Goal: Task Accomplishment & Management: Use online tool/utility

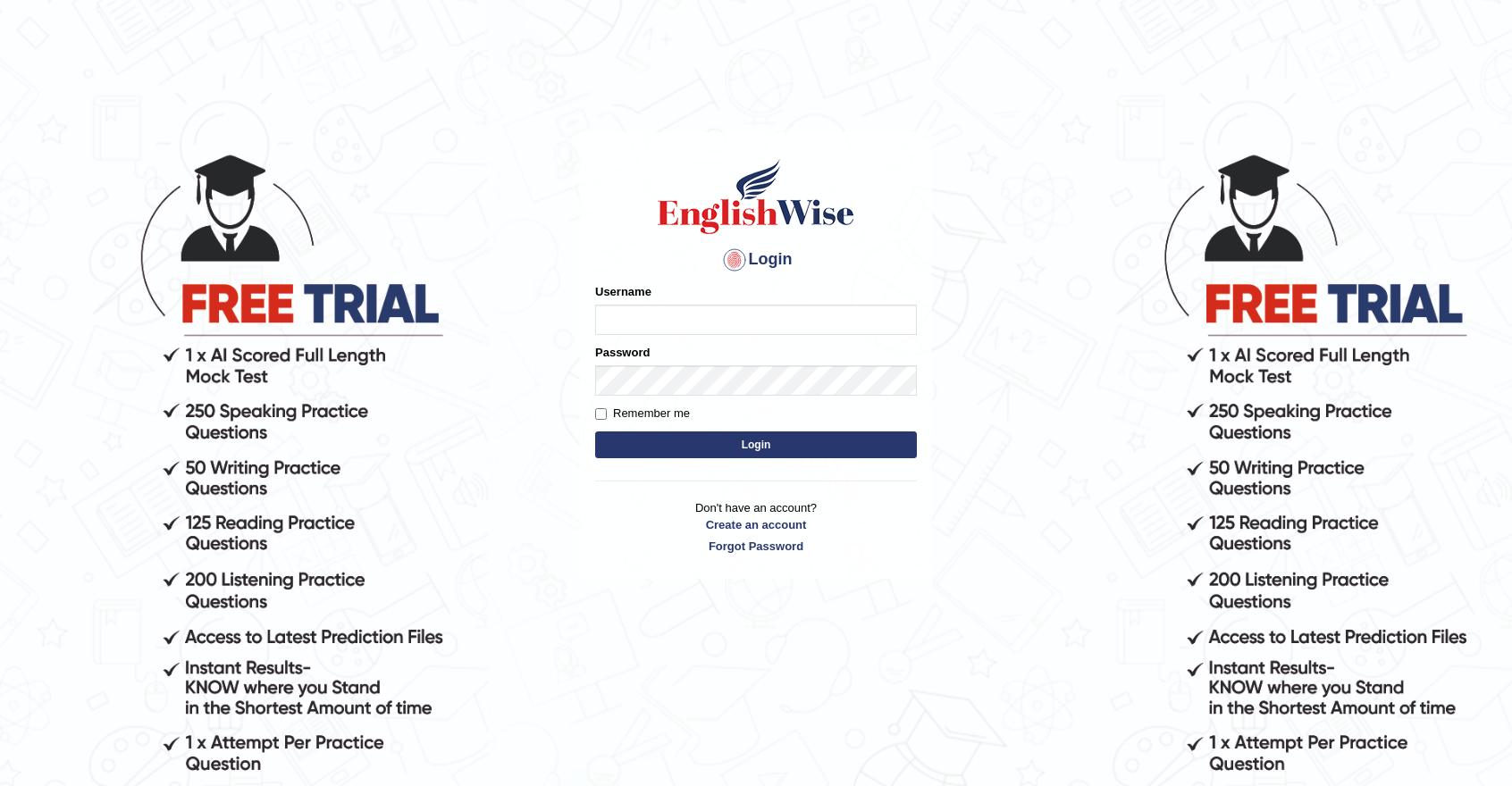
type input "Sprajapati"
click at [741, 445] on button "Login" at bounding box center [756, 445] width 322 height 27
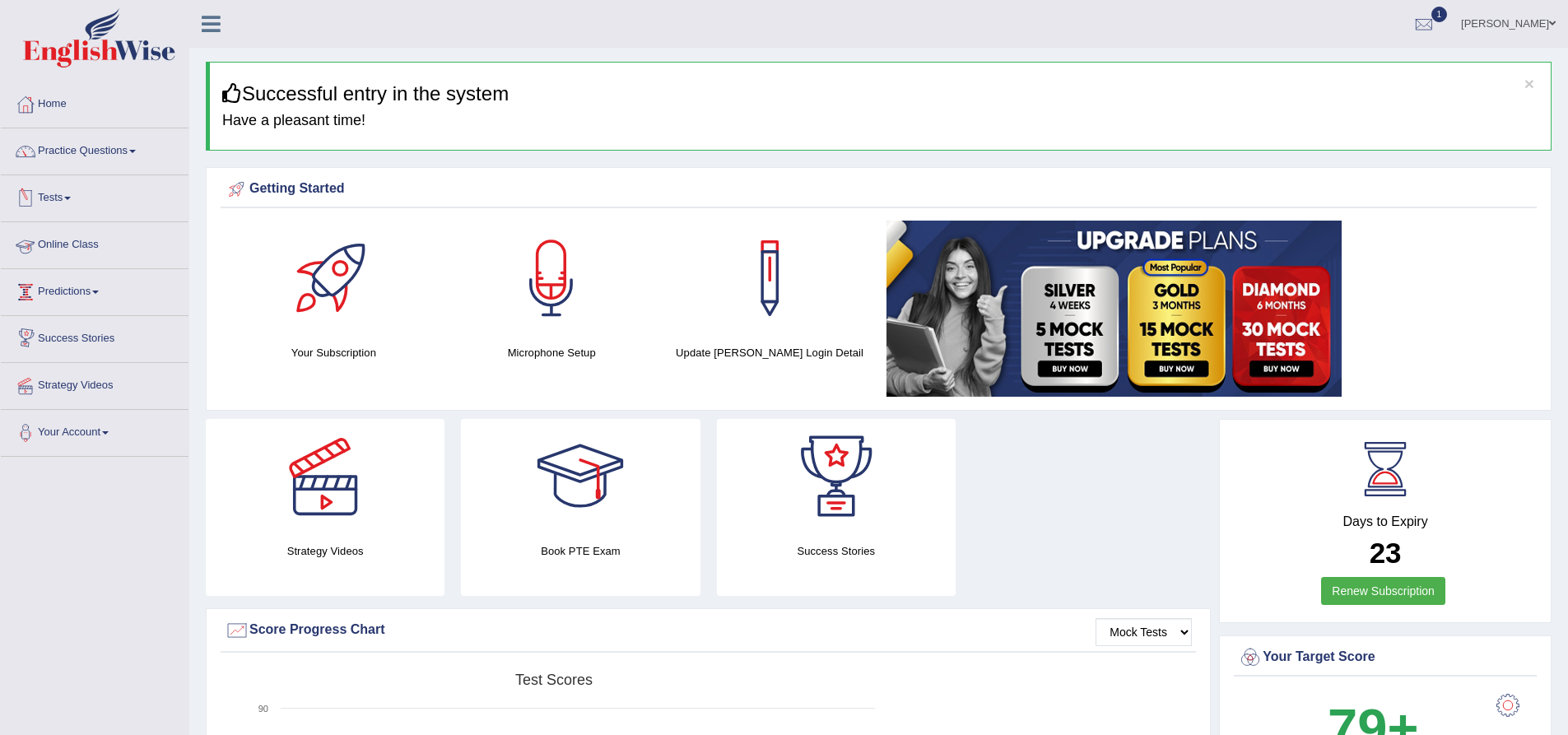
click at [75, 249] on link "Online Class" at bounding box center [95, 242] width 187 height 42
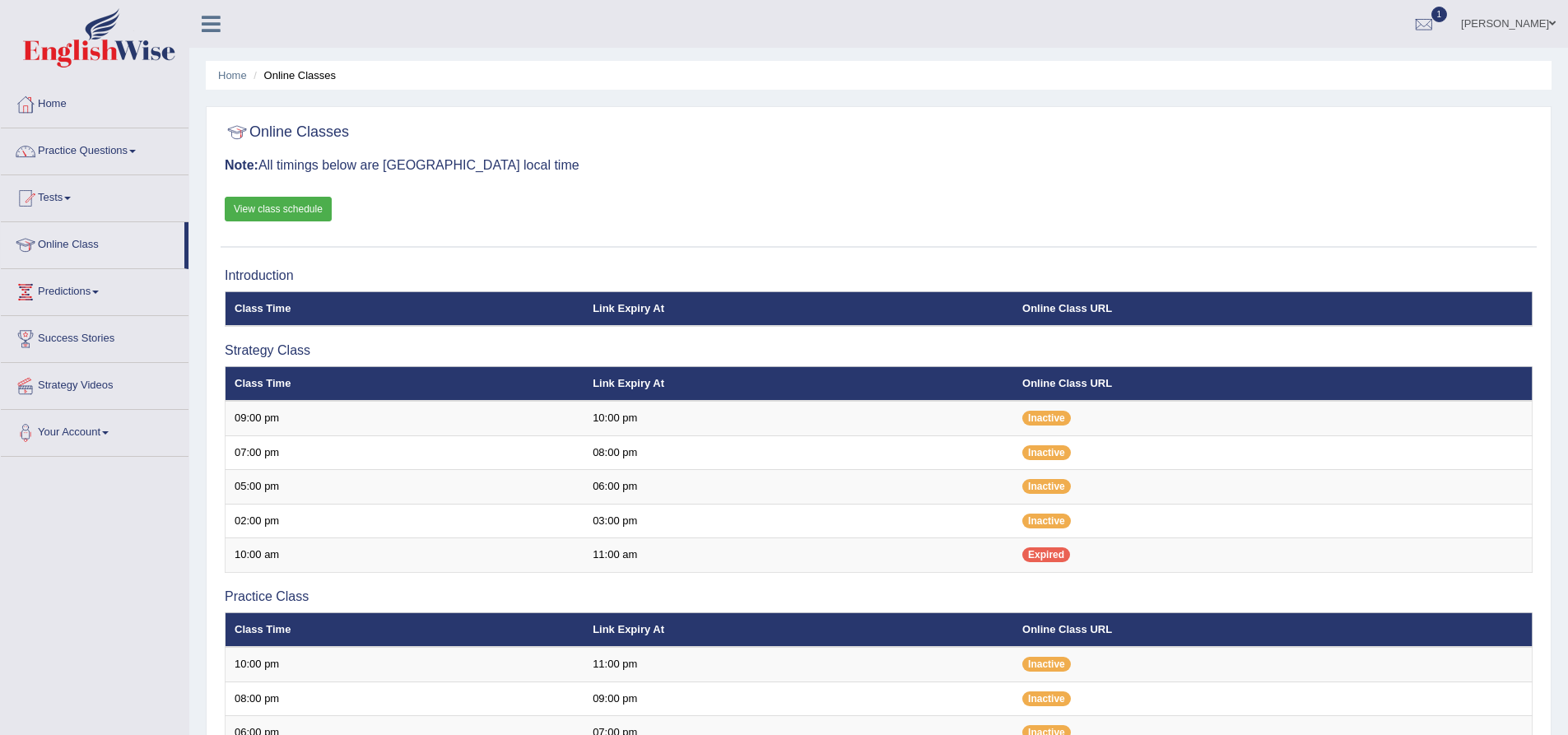
click at [278, 212] on link "View class schedule" at bounding box center [278, 209] width 107 height 25
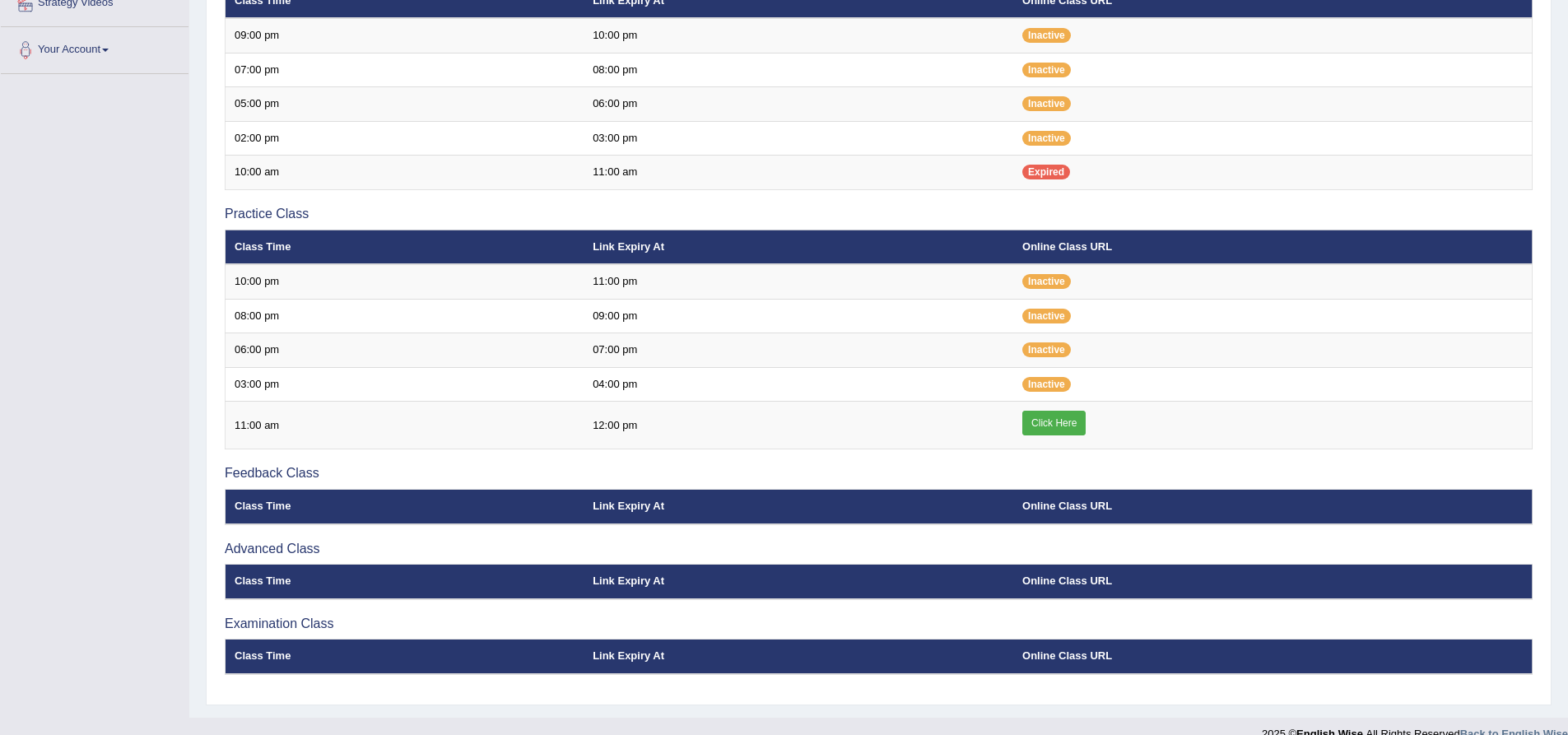
scroll to position [410, 0]
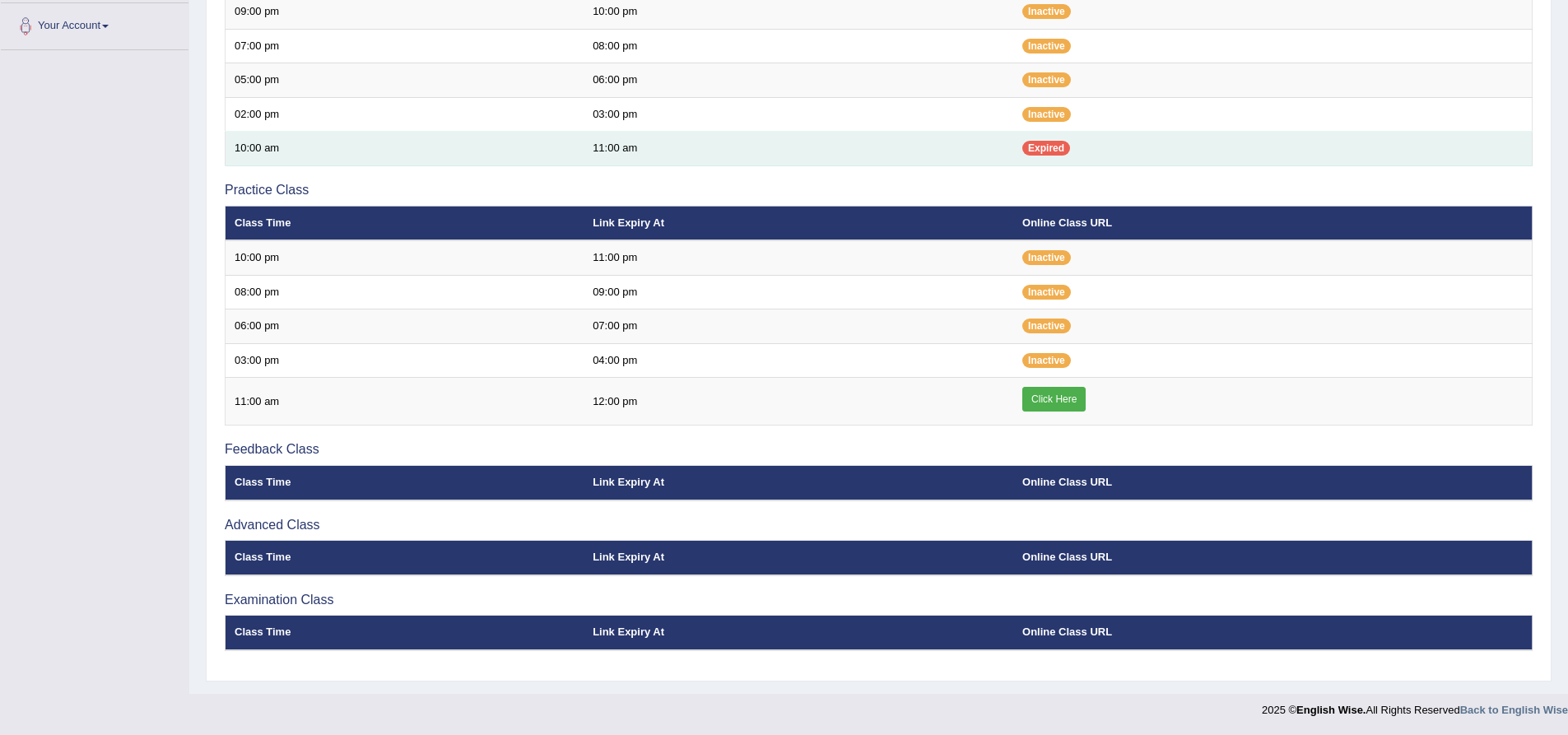
click at [1042, 145] on span "Expired" at bounding box center [1046, 148] width 48 height 15
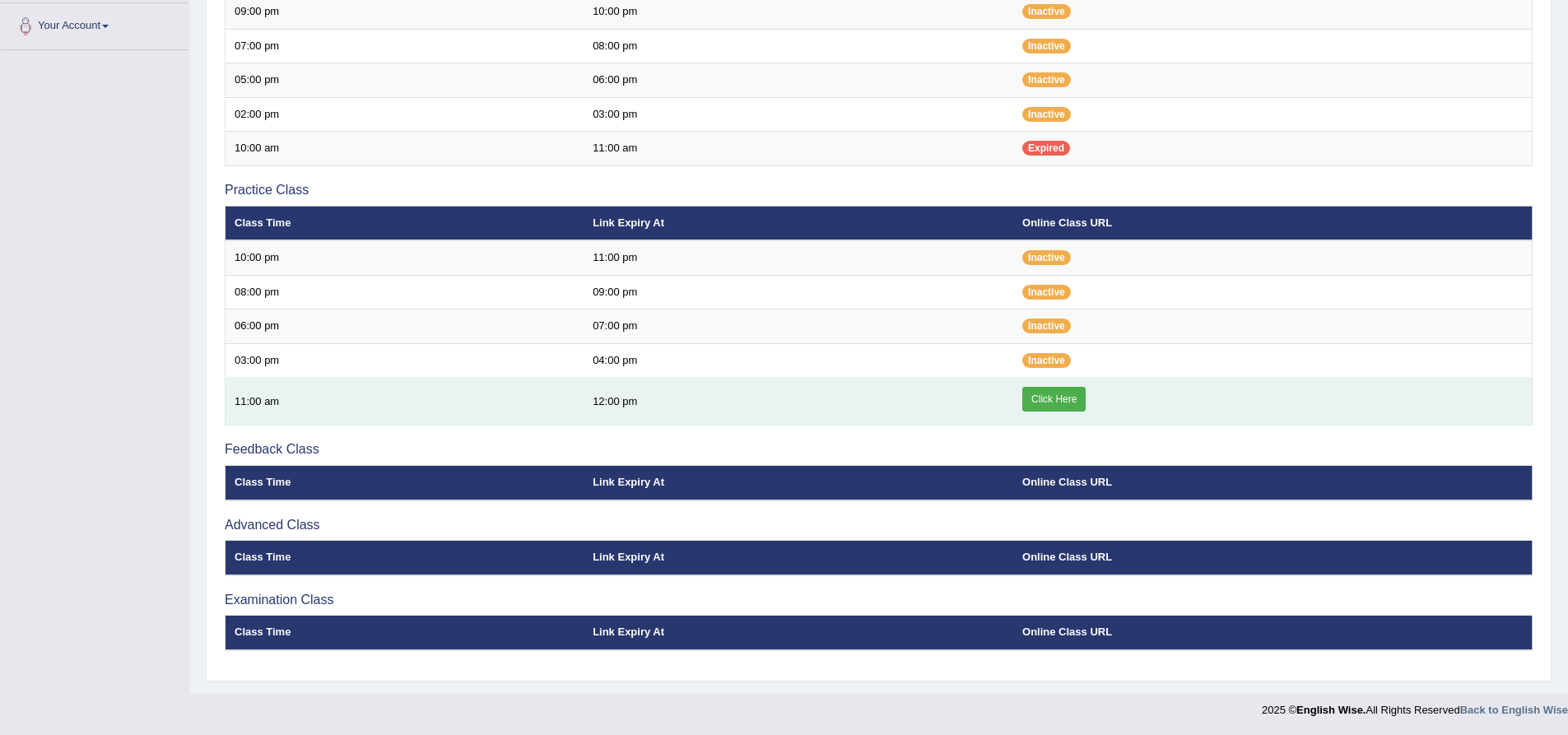
click at [1065, 403] on link "Click Here" at bounding box center [1054, 399] width 64 height 25
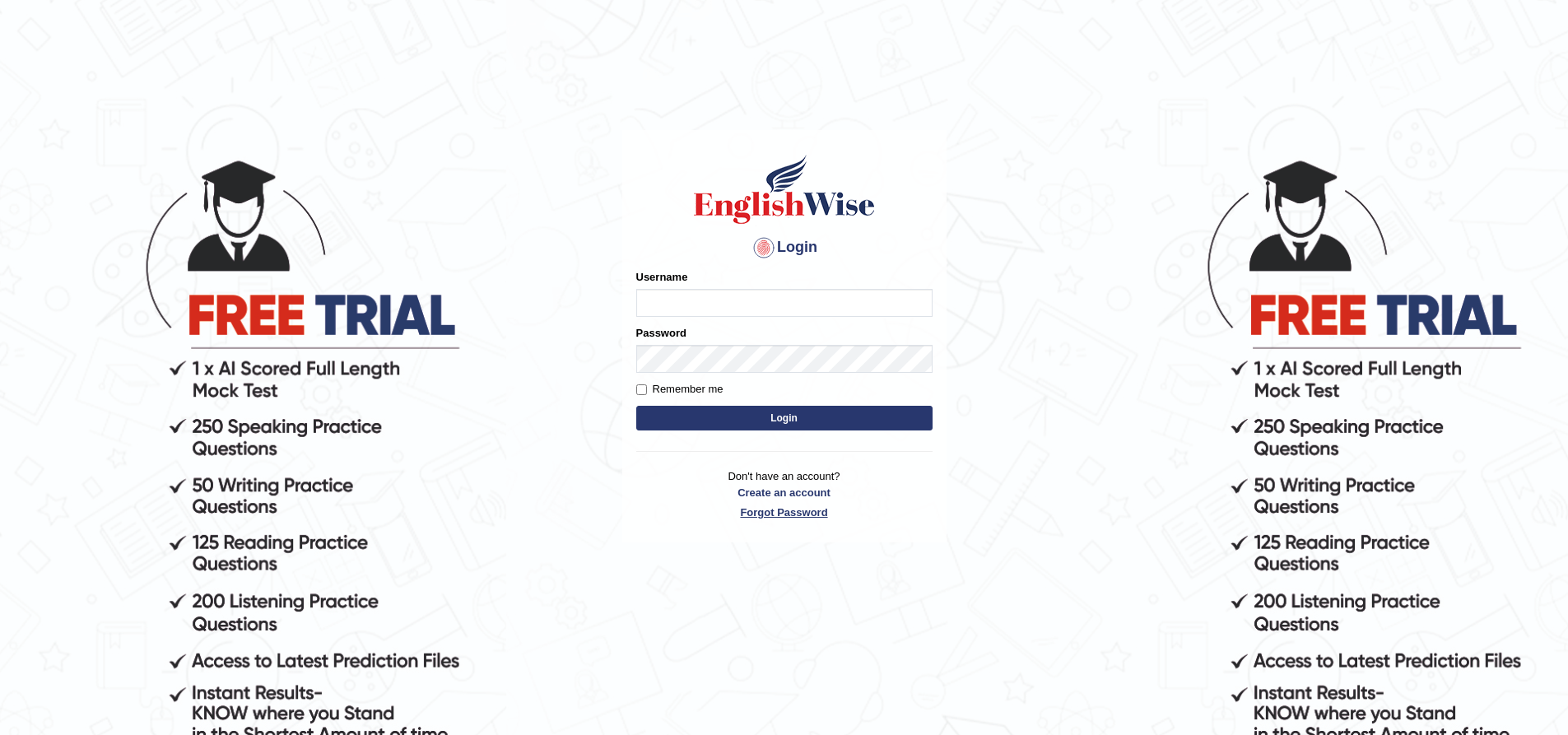
type input "Sprajapati"
click at [765, 516] on link "Forgot Password" at bounding box center [784, 513] width 296 height 16
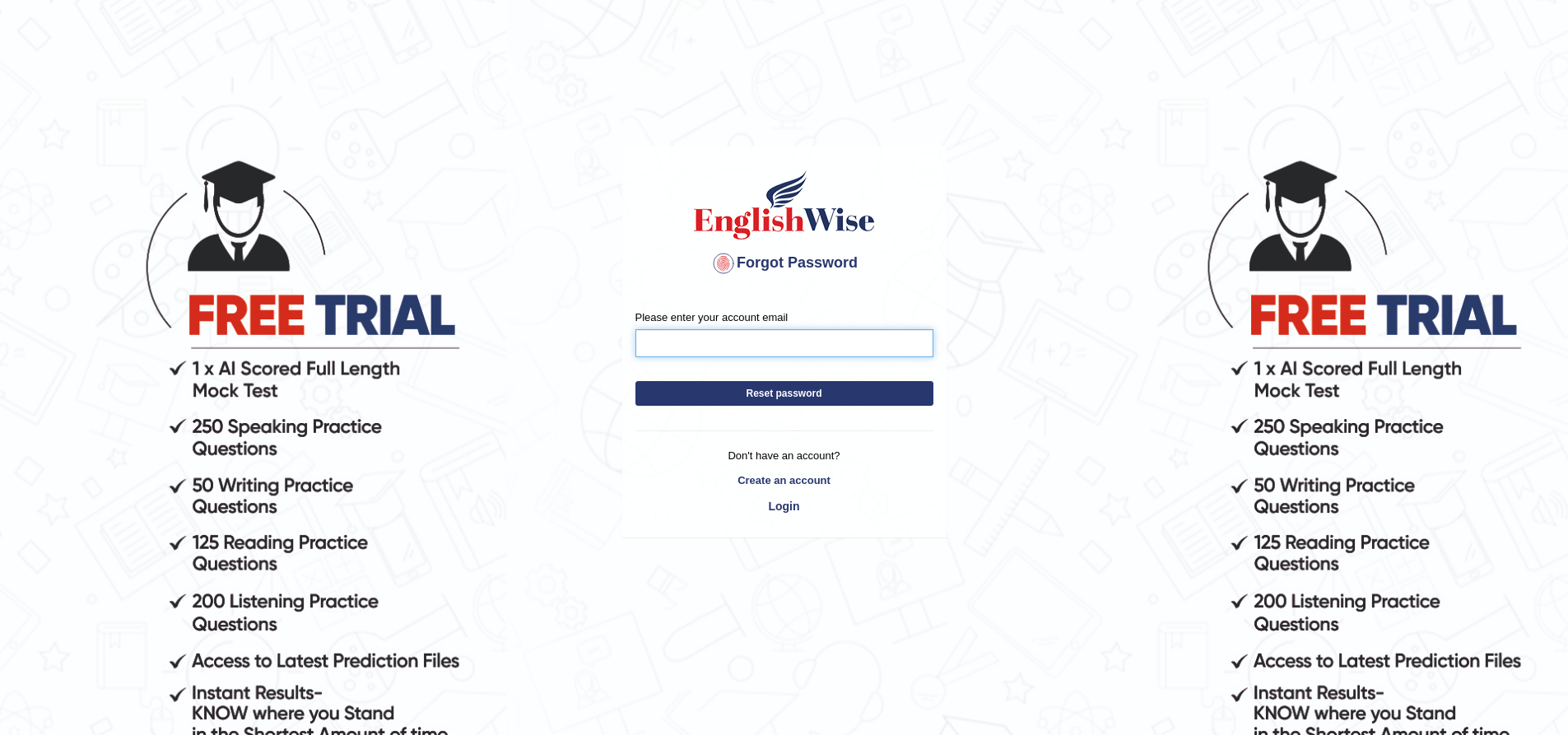
click at [648, 351] on input "Please enter your account email" at bounding box center [784, 343] width 298 height 28
click at [654, 345] on input "Please enter your account email" at bounding box center [784, 343] width 298 height 28
type input "prajapatisumitra134@mail.com"
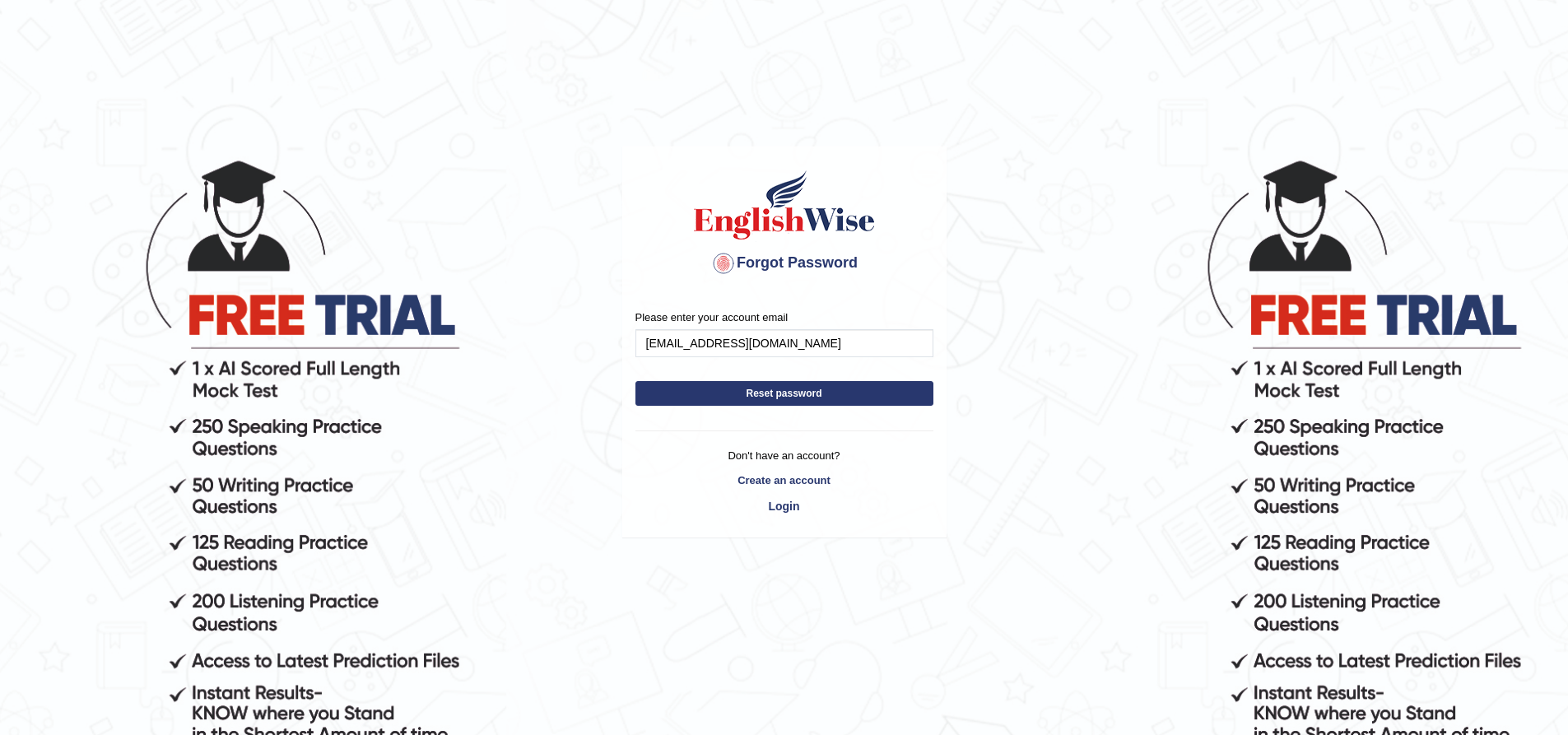
click at [776, 394] on button "Reset password" at bounding box center [784, 394] width 298 height 25
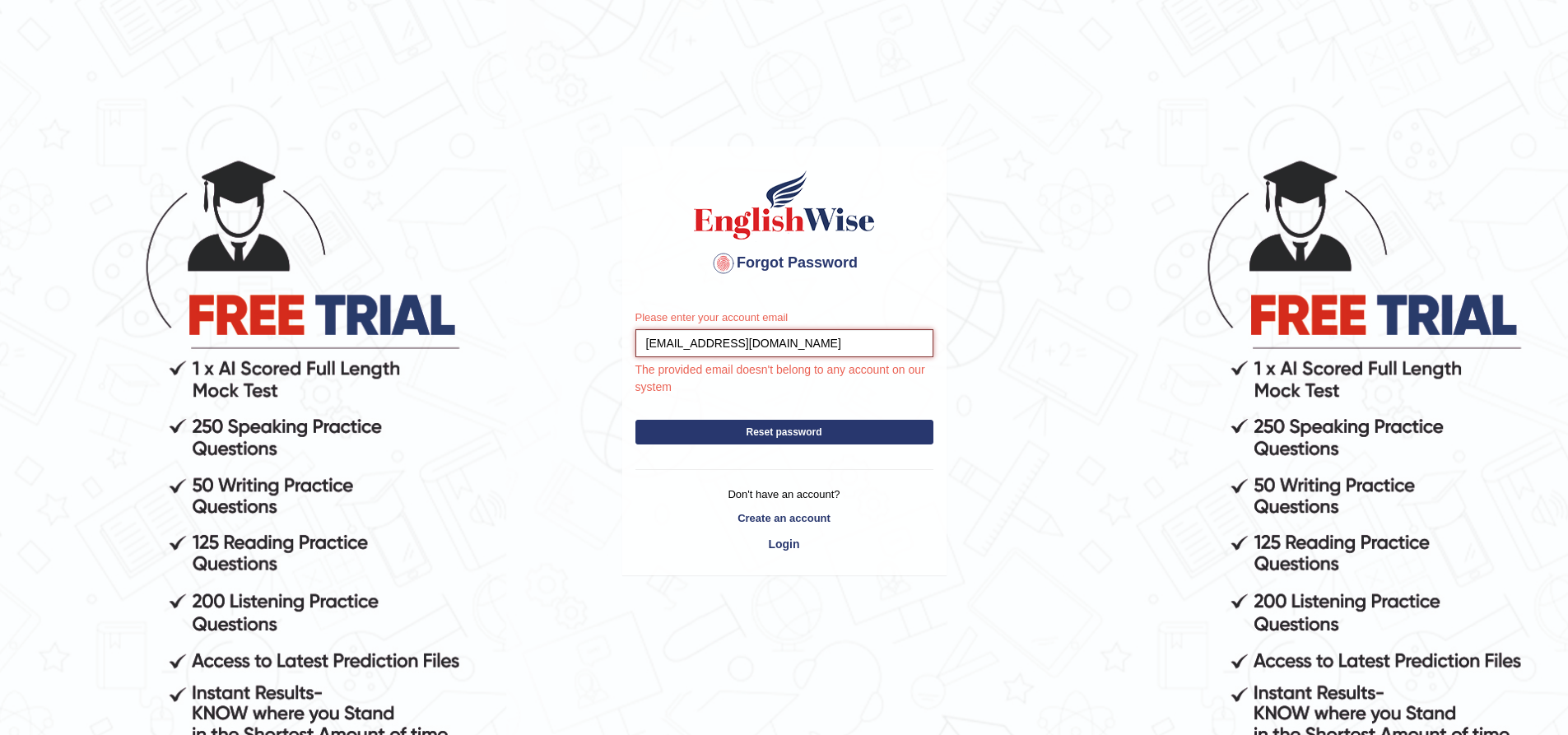
click at [761, 341] on input "[EMAIL_ADDRESS][DOMAIN_NAME]" at bounding box center [784, 343] width 298 height 28
type input "[EMAIL_ADDRESS][DOMAIN_NAME]"
click at [808, 440] on button "Reset password" at bounding box center [784, 433] width 298 height 25
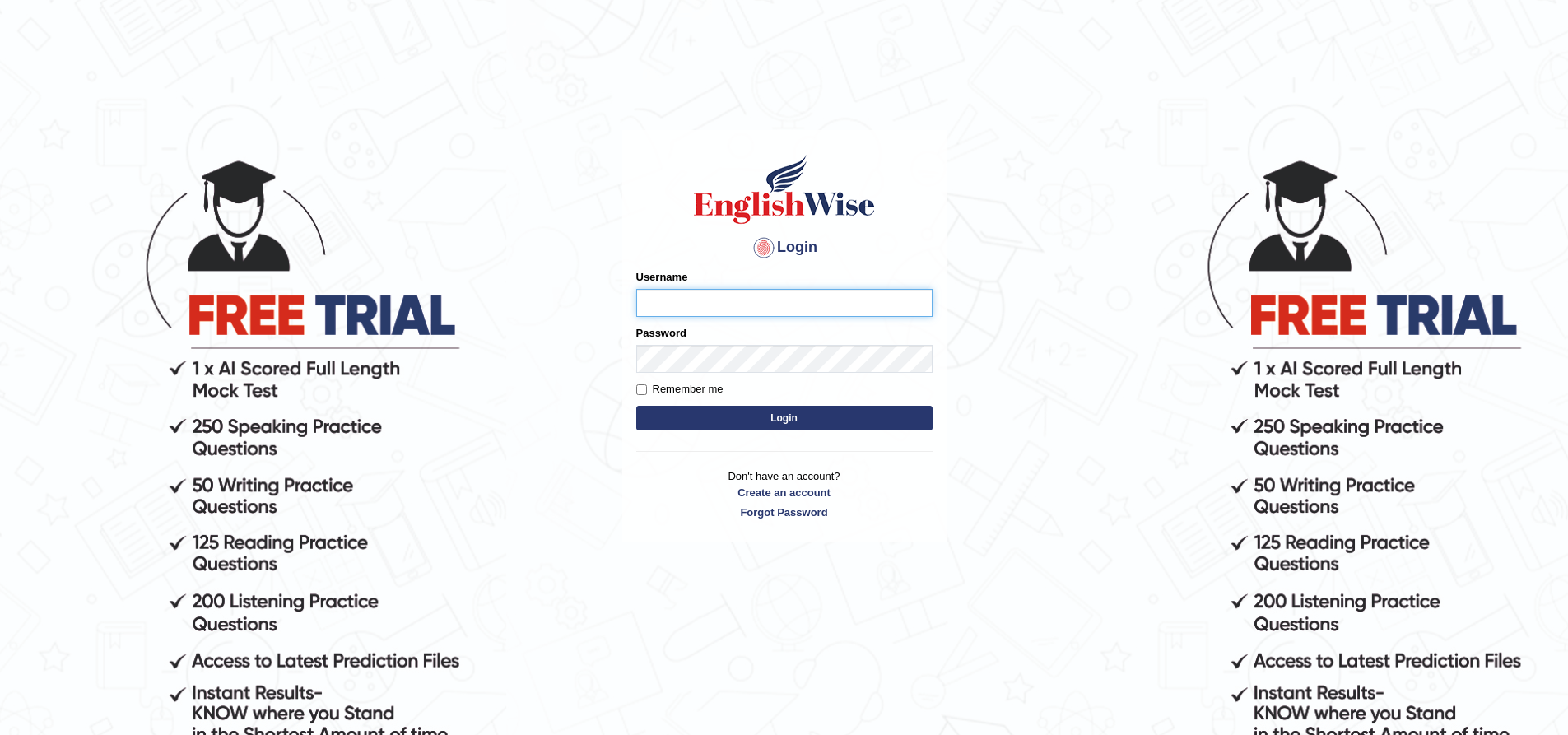
type input "Sprajapati"
click at [784, 418] on button "Login" at bounding box center [784, 418] width 296 height 25
click at [776, 516] on link "Forgot Password" at bounding box center [784, 513] width 296 height 16
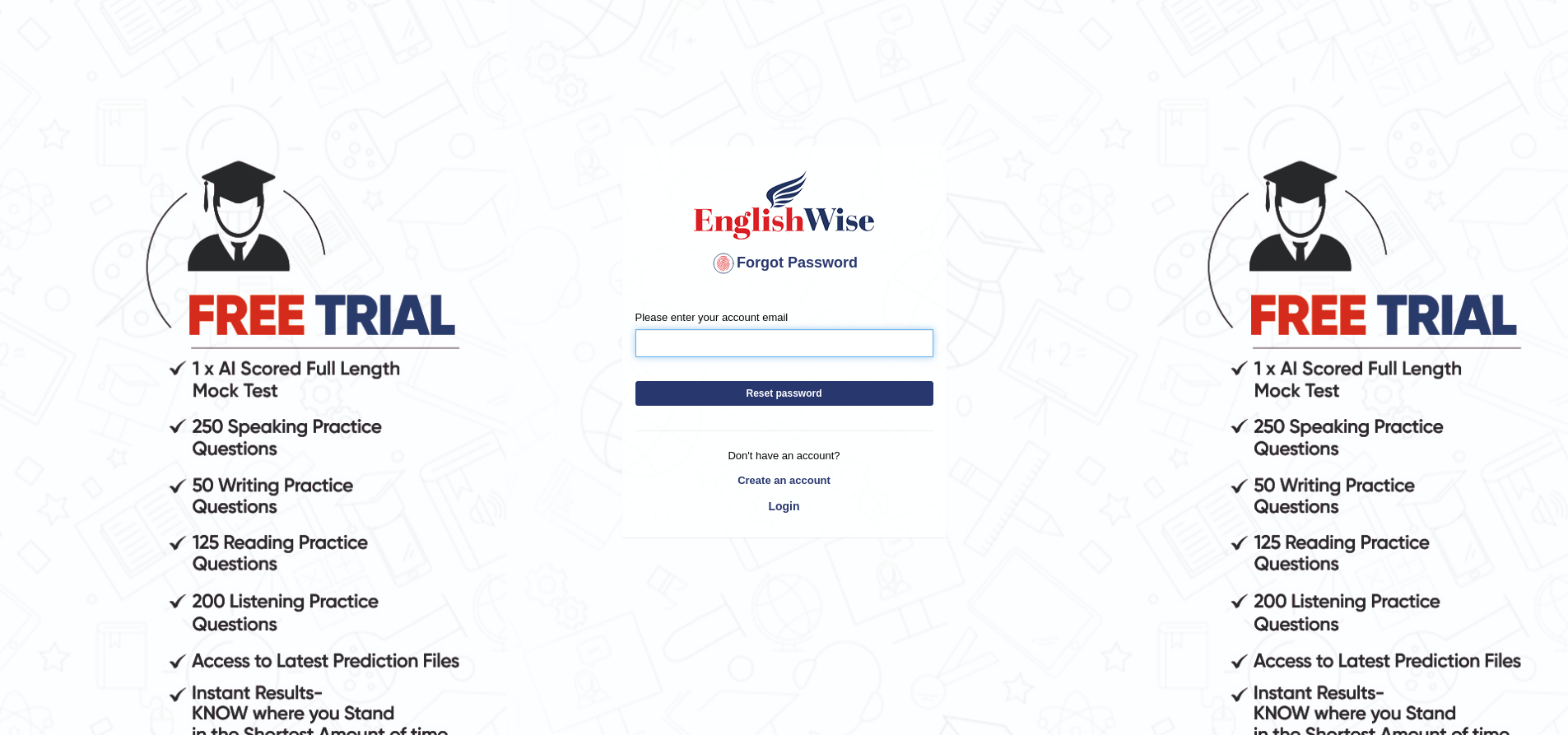
click at [697, 342] on input "Please enter your account email" at bounding box center [784, 343] width 298 height 28
type input "[EMAIL_ADDRESS][DOMAIN_NAME]"
click at [773, 397] on button "Reset password" at bounding box center [784, 394] width 298 height 25
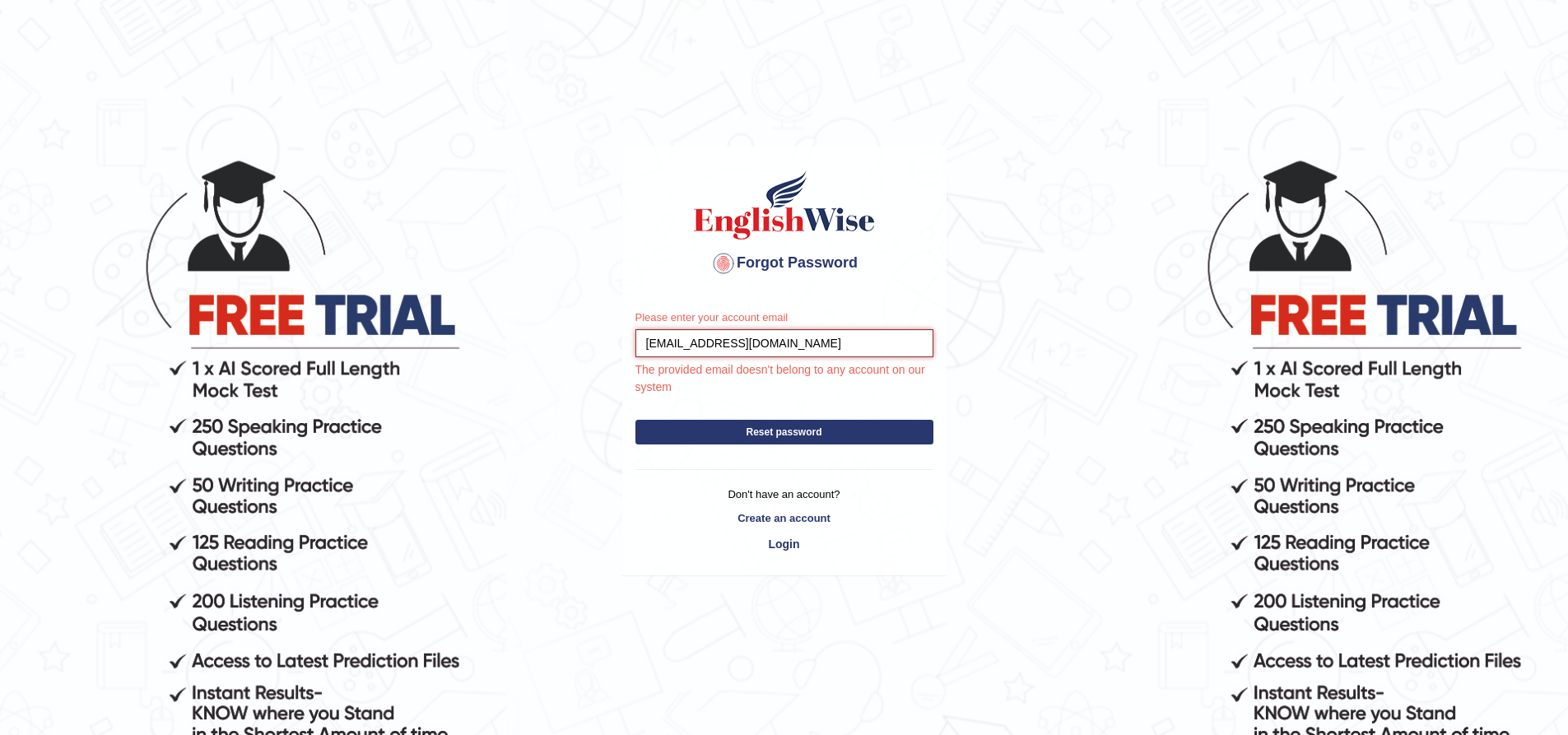
click at [821, 341] on input "prajapatisumitra134@mail.com" at bounding box center [784, 343] width 298 height 28
click at [761, 346] on input "prajapatisumitra134@mail.com" at bounding box center [784, 343] width 298 height 28
type input "prajapatisumitra134@gmail.com"
click at [776, 430] on button "Reset password" at bounding box center [784, 433] width 298 height 25
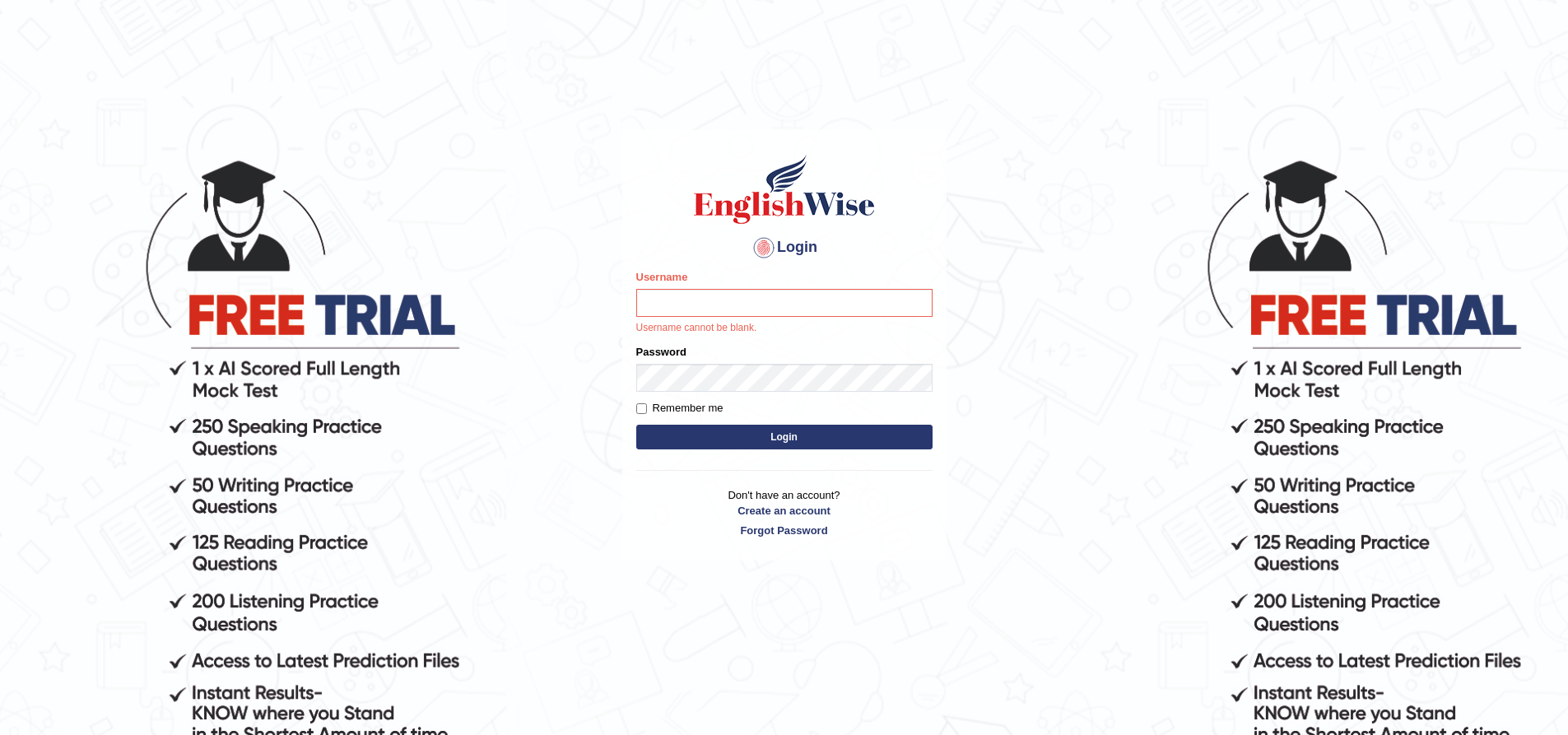
click at [713, 305] on input "Username" at bounding box center [784, 303] width 296 height 28
click at [1019, 236] on body "Login Please fix the following errors: Username Username cannot be blank. Passw…" at bounding box center [784, 445] width 1568 height 735
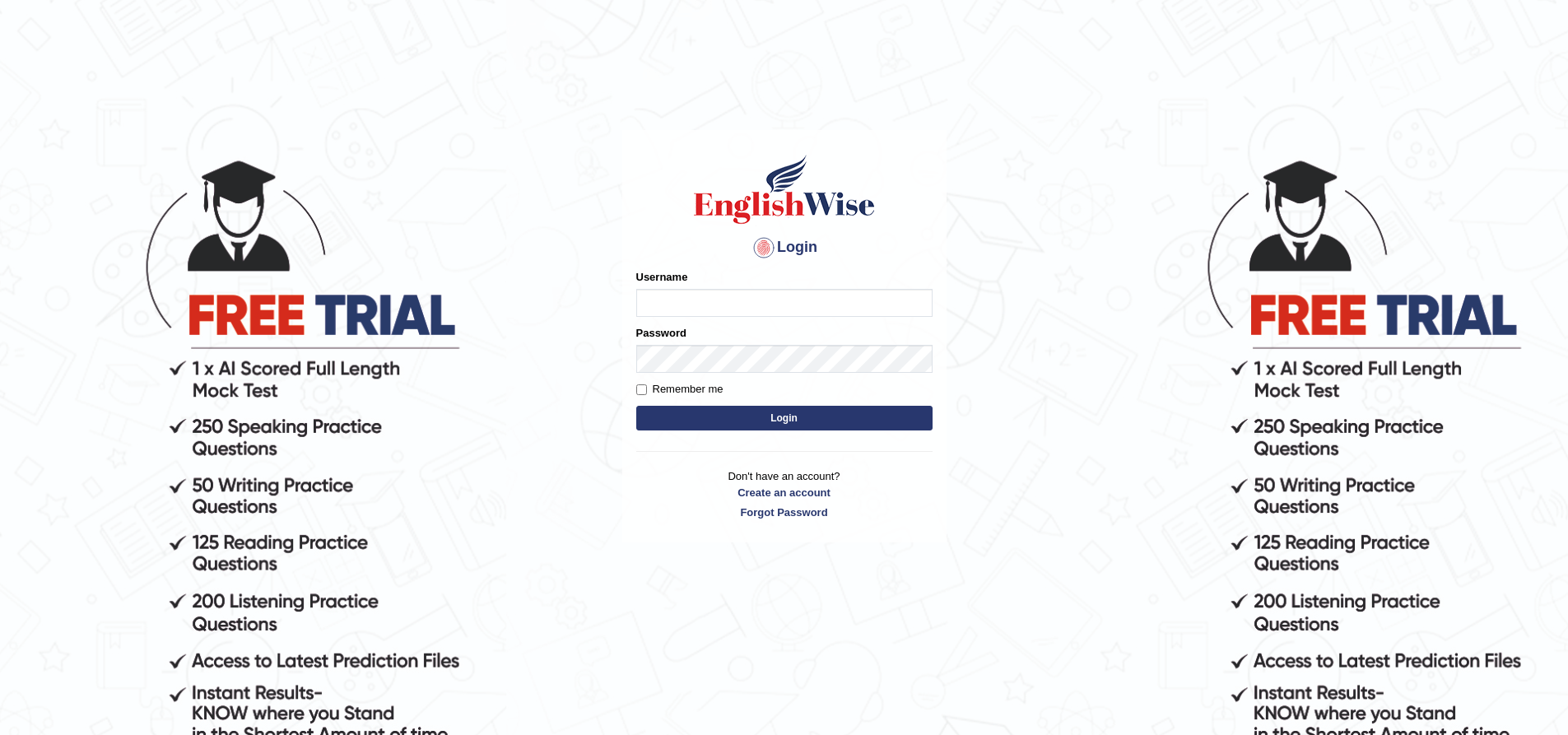
type input "Sprajapati"
click at [785, 420] on button "Login" at bounding box center [784, 418] width 296 height 25
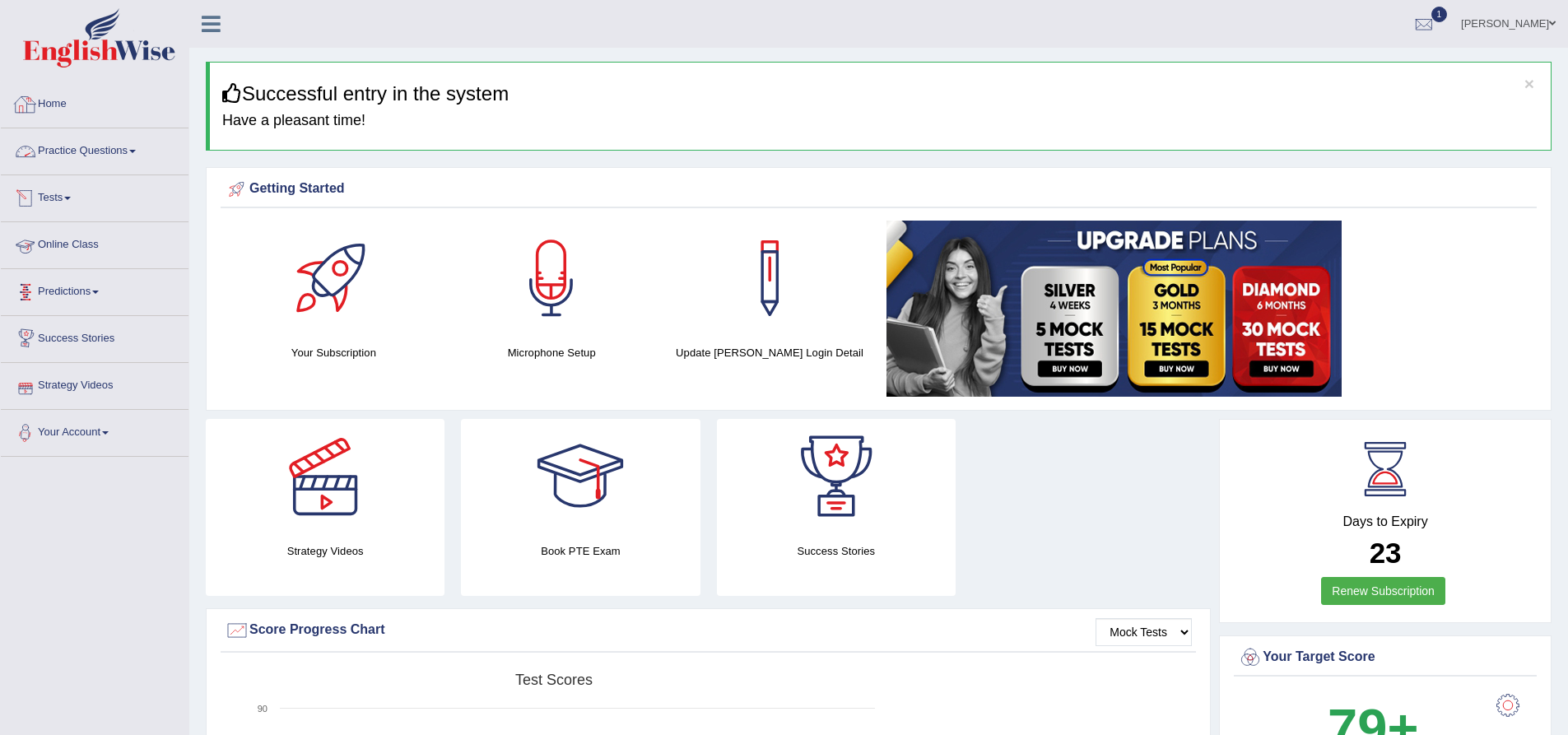
click at [54, 104] on link "Home" at bounding box center [95, 102] width 187 height 42
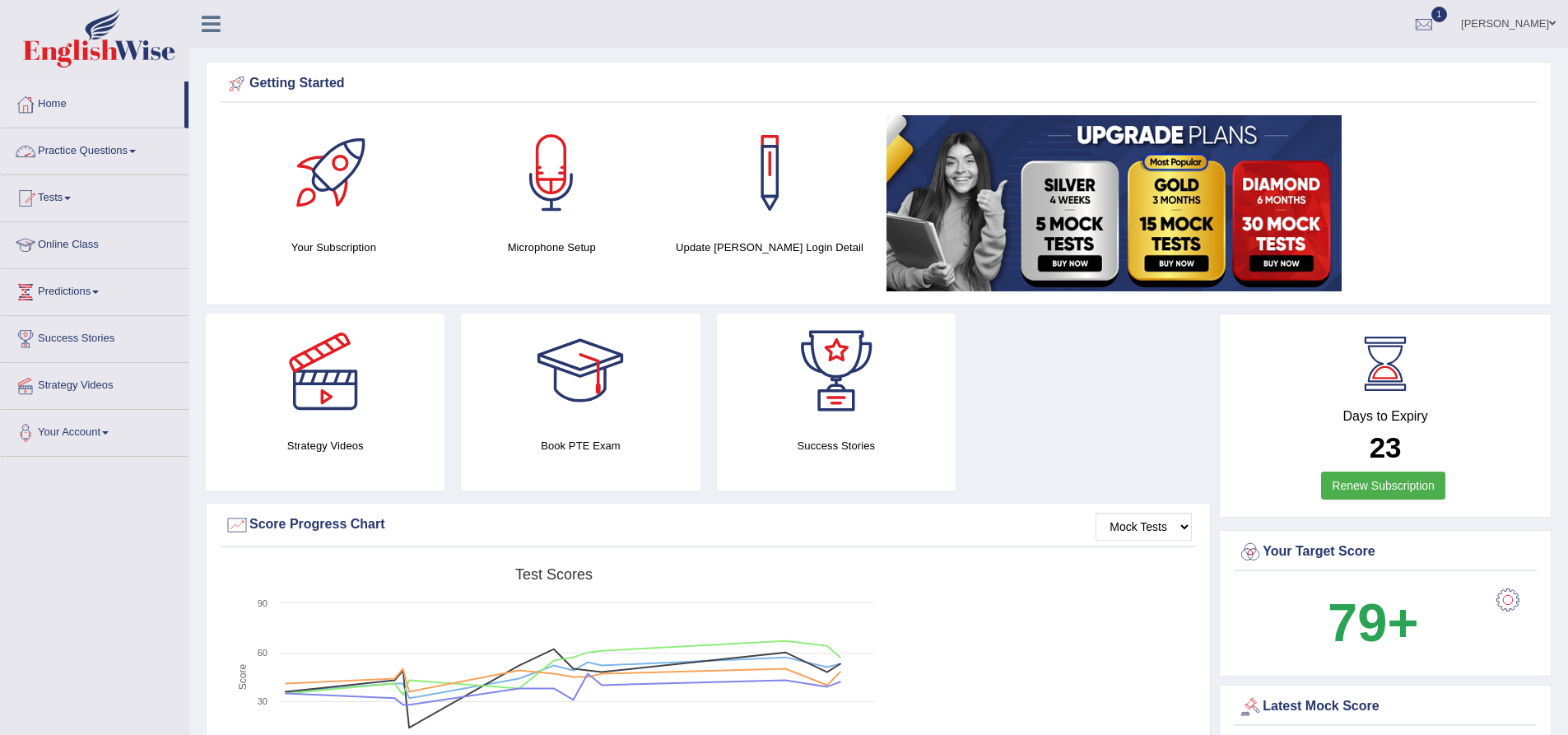
click at [127, 146] on link "Practice Questions" at bounding box center [95, 149] width 187 height 42
click at [140, 153] on link "Practice Questions" at bounding box center [95, 149] width 187 height 42
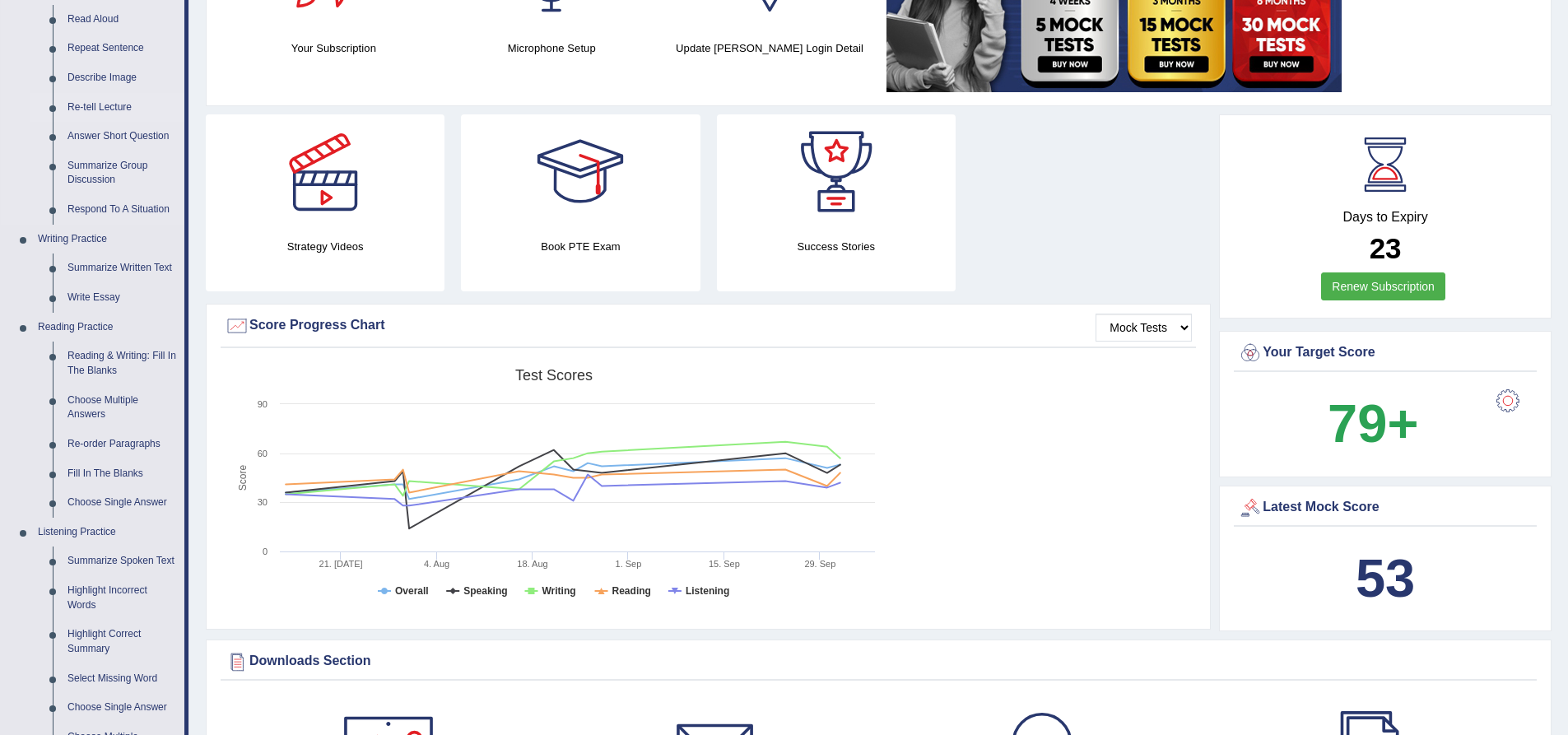
scroll to position [165, 0]
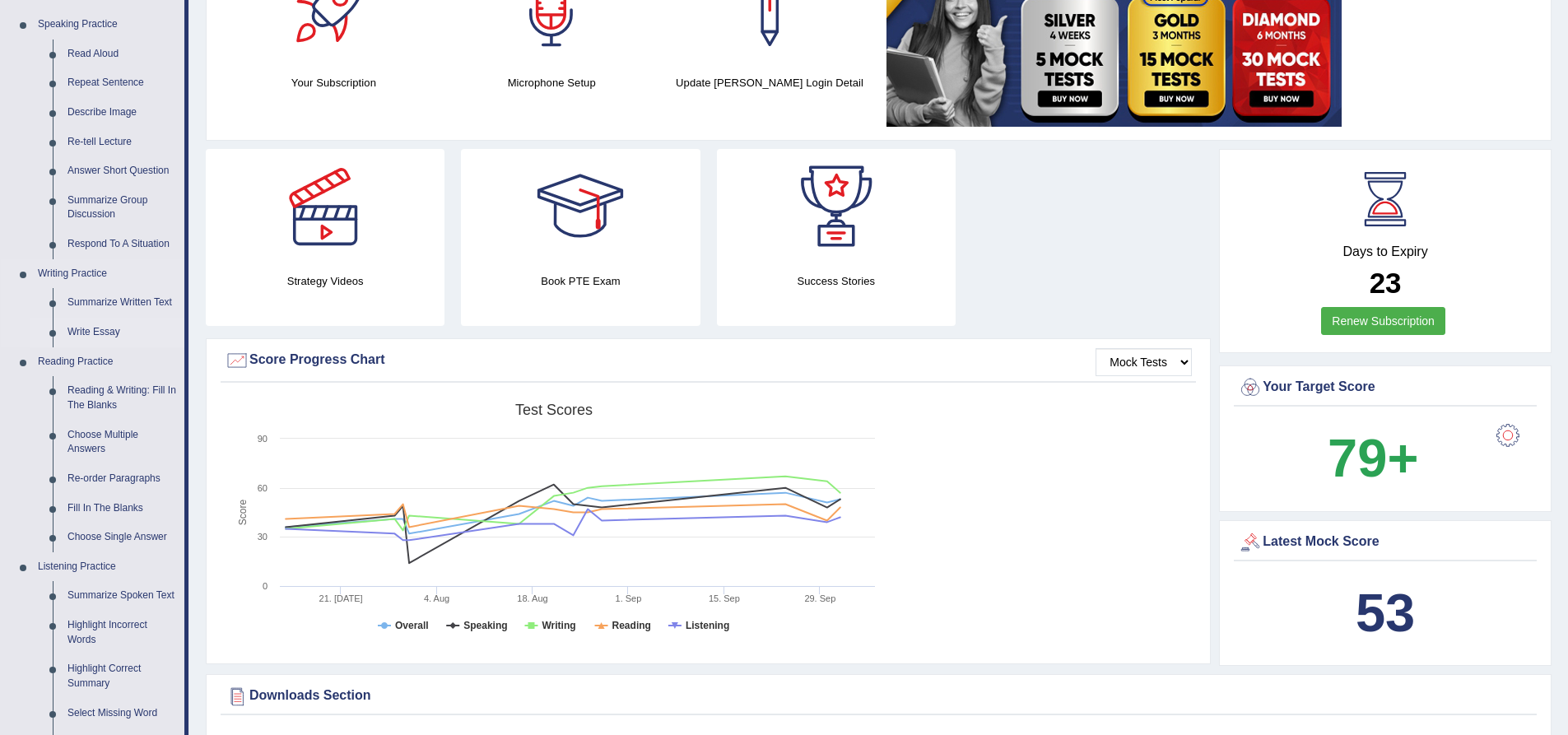
click at [103, 333] on link "Write Essay" at bounding box center [122, 333] width 125 height 30
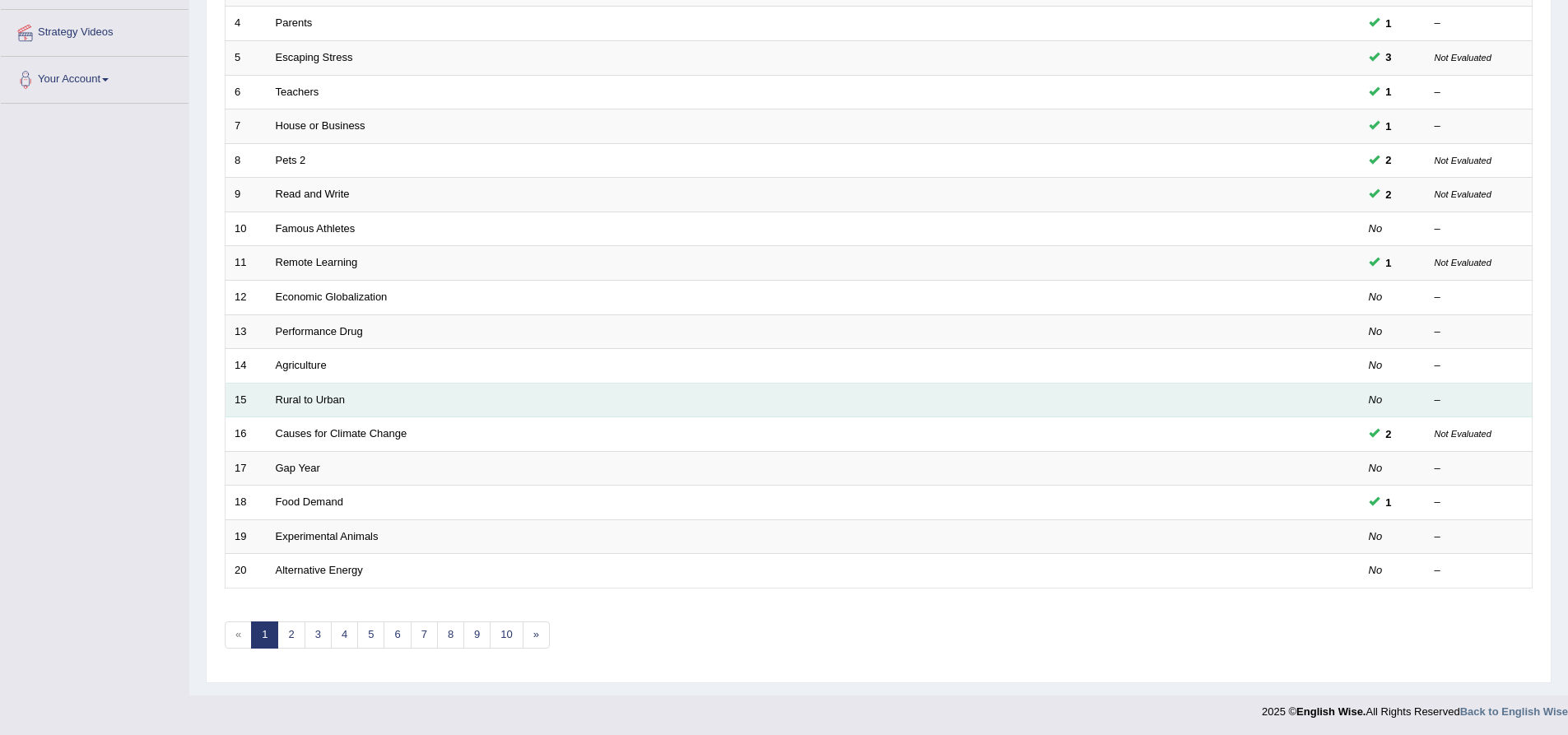
scroll to position [355, 0]
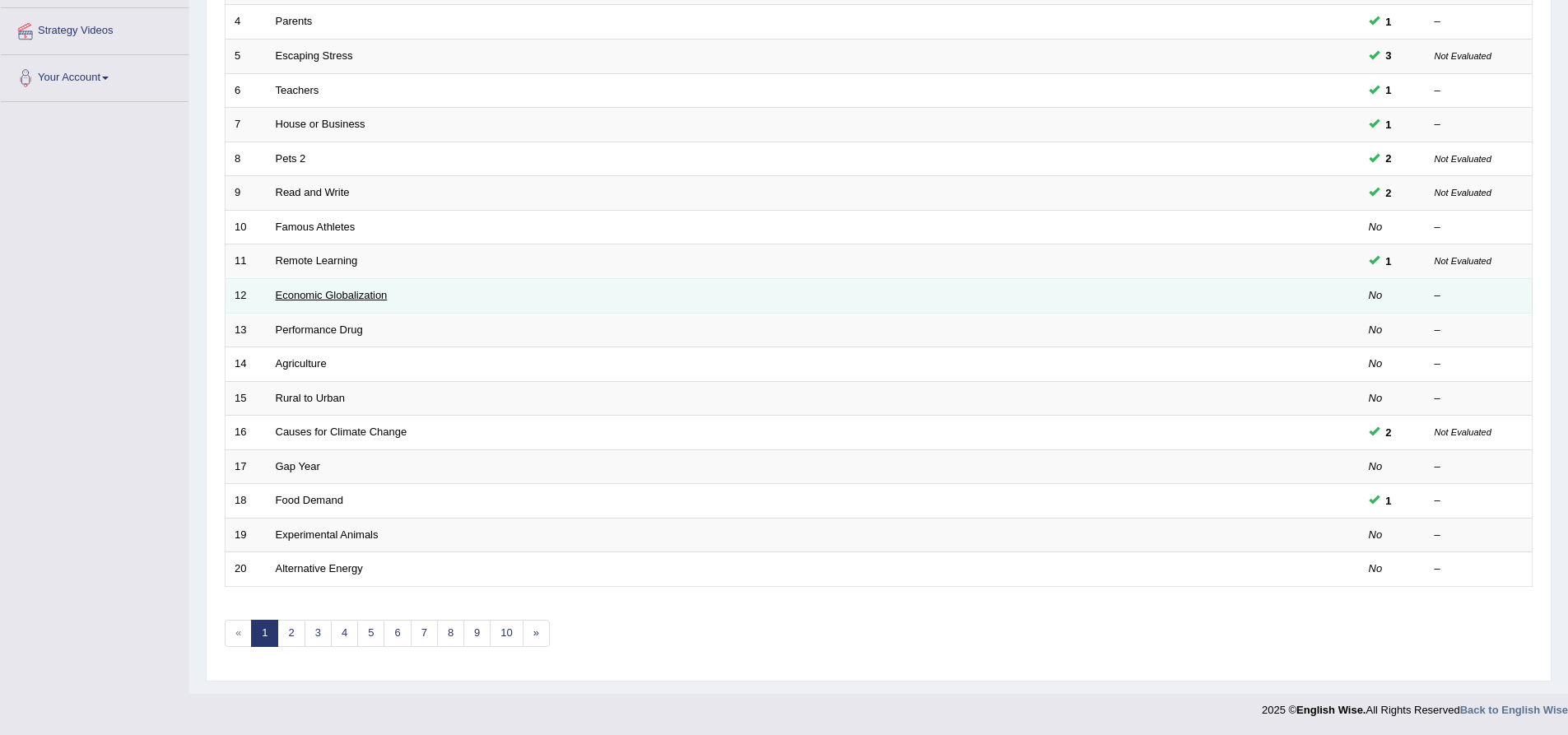
click at [319, 296] on link "Economic Globalization" at bounding box center [332, 295] width 112 height 12
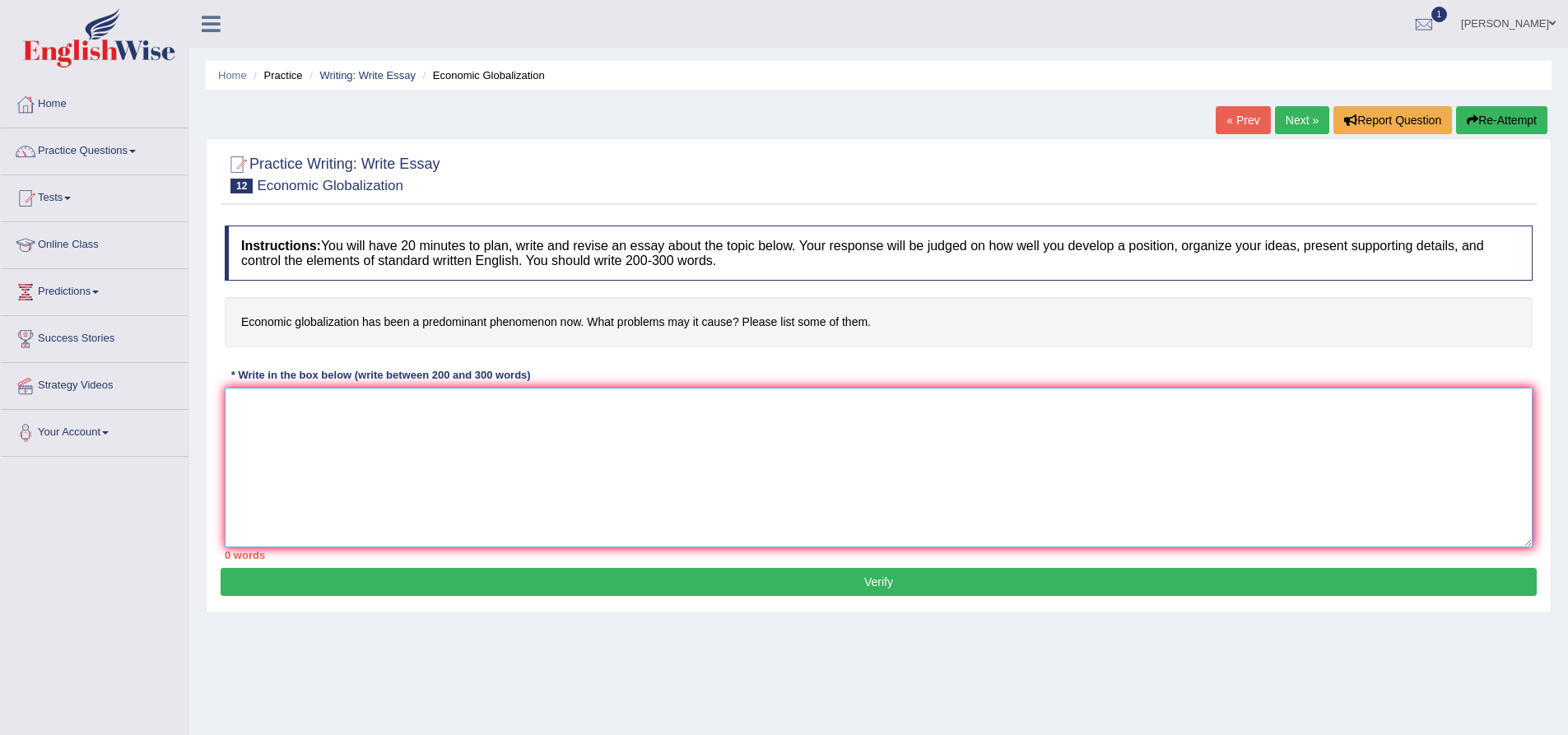
click at [264, 447] on textarea at bounding box center [878, 467] width 1308 height 160
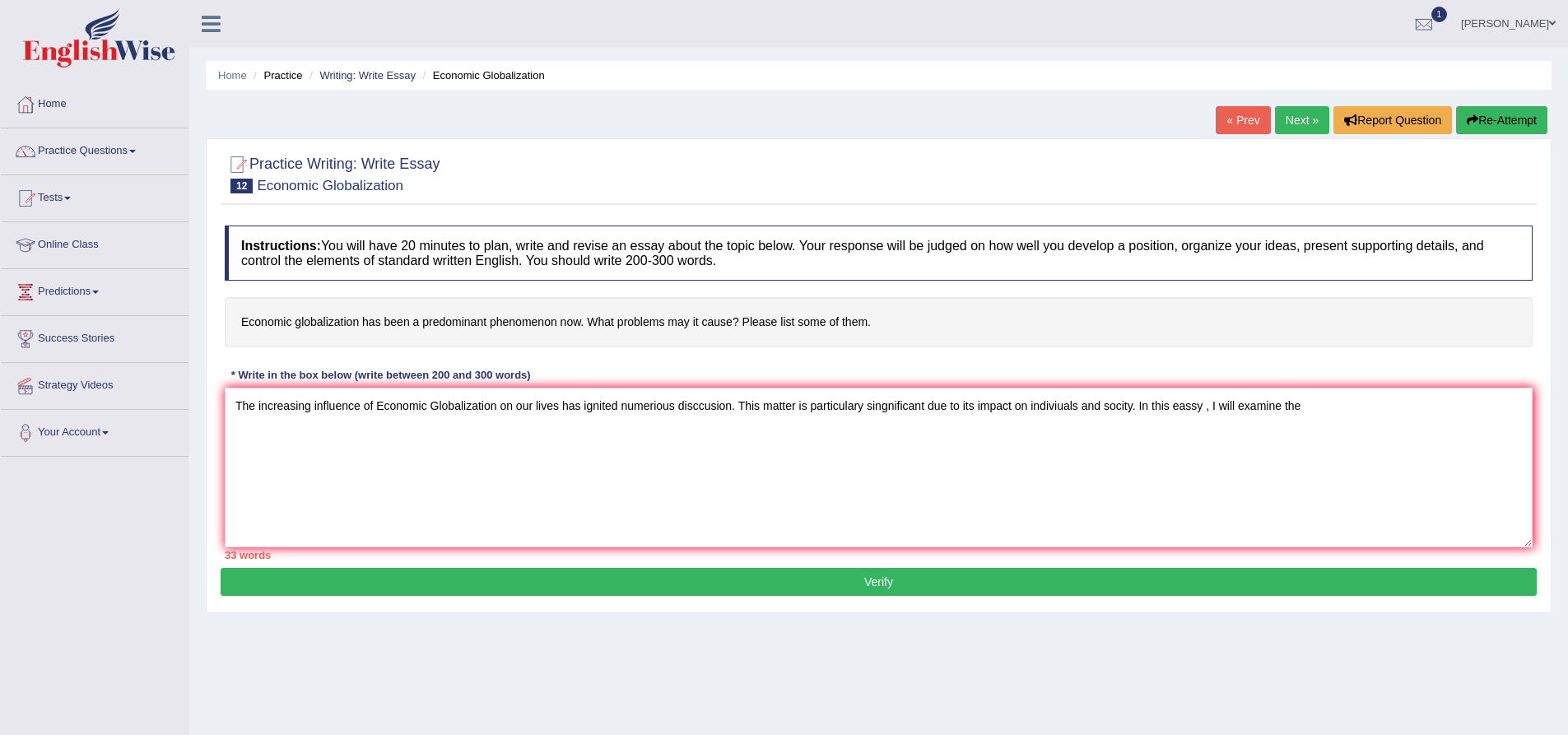
drag, startPoint x: 423, startPoint y: 323, endPoint x: 478, endPoint y: 321, distance: 55.0
click at [473, 326] on h4 "Economic globalization has been a predominant phenomenon now. What problems may…" at bounding box center [878, 322] width 1308 height 50
click at [1363, 426] on textarea "The increasing influence of Economic Globalization on our lives has ignited num…" at bounding box center [878, 467] width 1308 height 160
click at [1481, 406] on textarea "The increasing influence of Economic Globalization on our lives has ignited num…" at bounding box center [878, 467] width 1308 height 160
click at [511, 431] on textarea "The increasing influence of Economic Globalization on our lives has ignited num…" at bounding box center [878, 467] width 1308 height 160
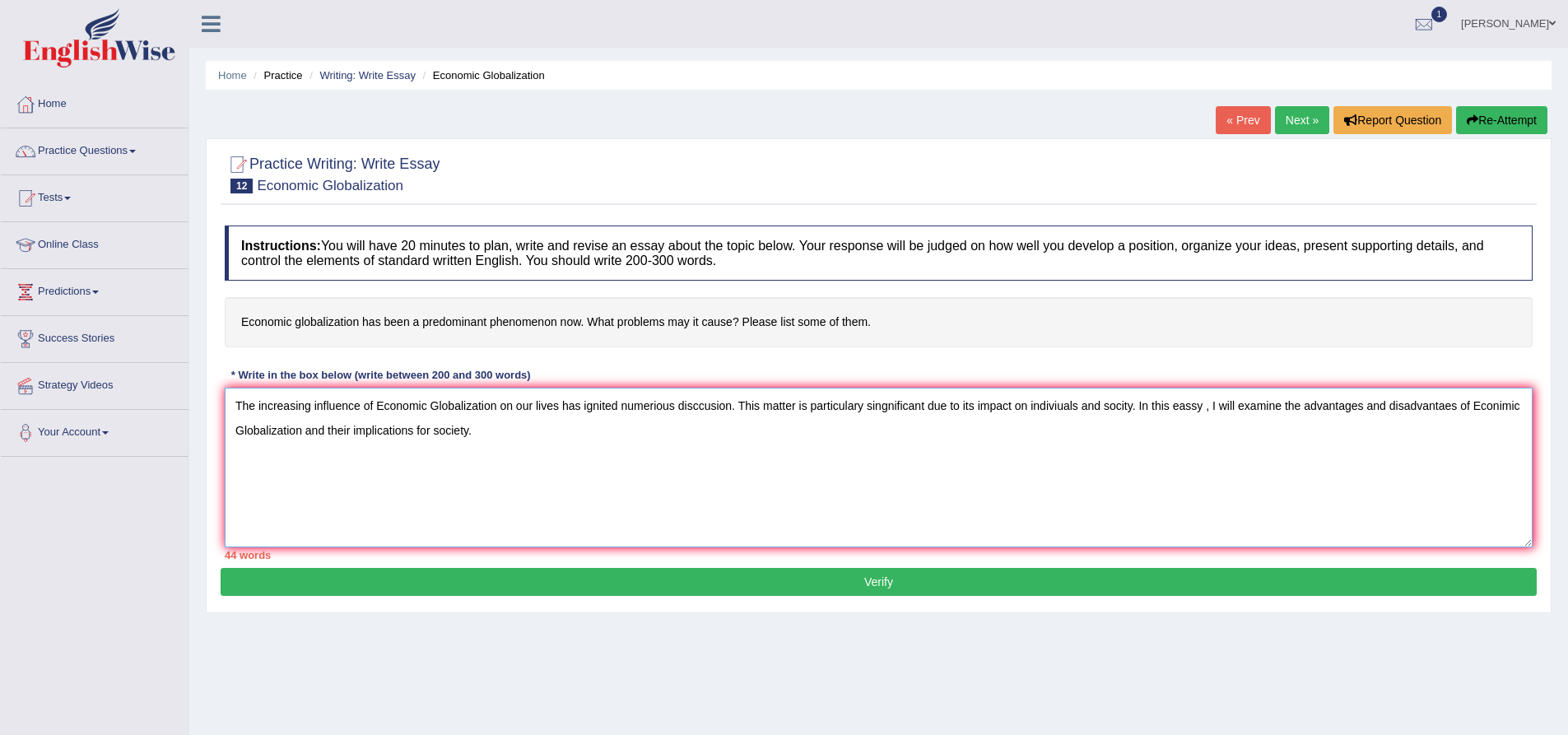
click at [551, 433] on textarea "The increasing influence of Economic Globalization on our lives has ignited num…" at bounding box center [878, 467] width 1308 height 160
drag, startPoint x: 946, startPoint y: 482, endPoint x: 927, endPoint y: 479, distance: 19.2
click at [927, 479] on textarea "The increasing influence of Economic Globalization on our lives has ignited num…" at bounding box center [878, 467] width 1308 height 160
click at [890, 511] on textarea "The increasing influence of Economic Globalization on our lives has ignited num…" at bounding box center [878, 467] width 1308 height 160
click at [963, 484] on textarea "The increasing influence of Economic Globalization on our lives has ignited num…" at bounding box center [878, 467] width 1308 height 160
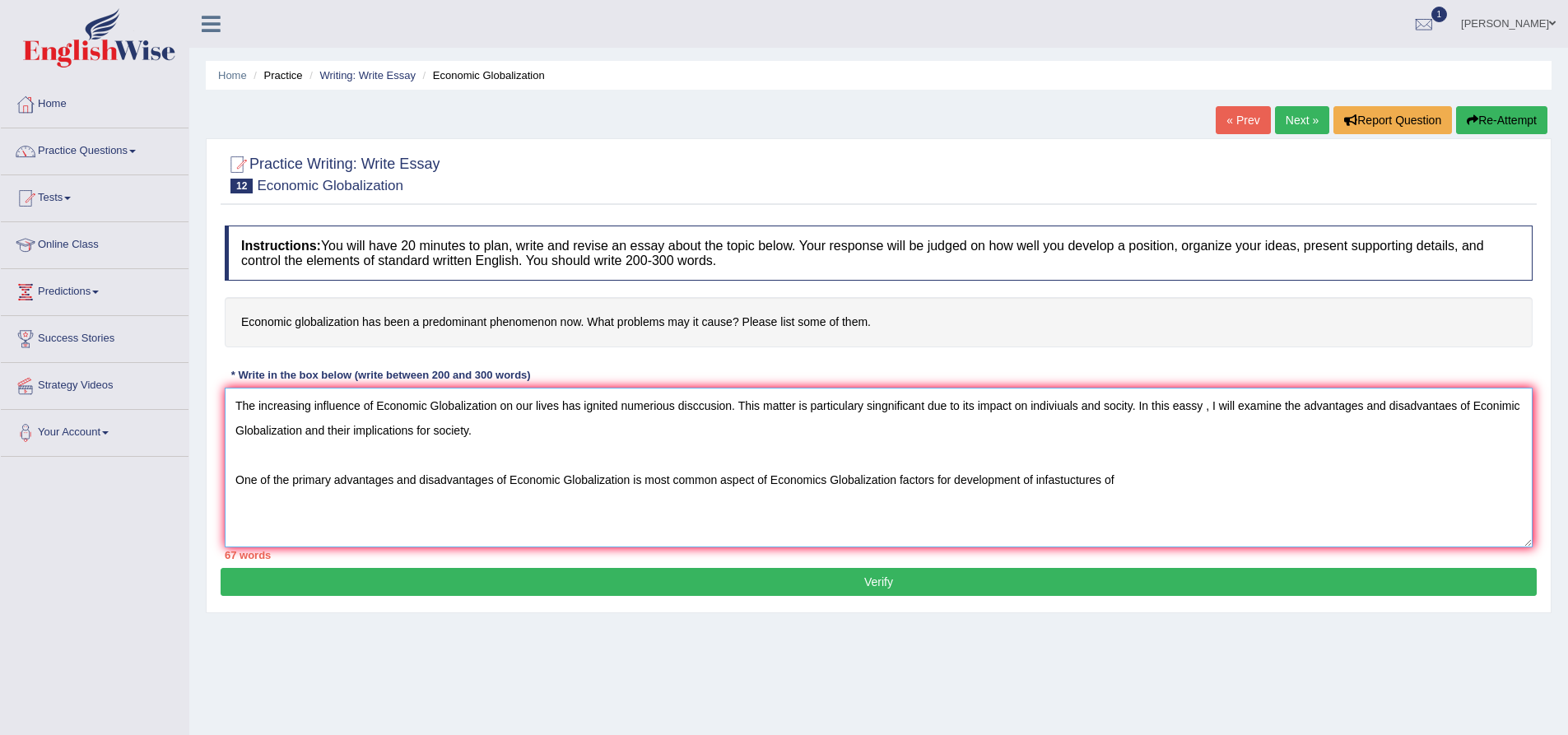
drag, startPoint x: 944, startPoint y: 481, endPoint x: 761, endPoint y: 484, distance: 183.0
click at [761, 484] on textarea "The increasing influence of Economic Globalization on our lives has ignited num…" at bounding box center [878, 467] width 1308 height 160
click at [967, 491] on textarea "The increasing influence of Economic Globalization on our lives has ignited num…" at bounding box center [878, 467] width 1308 height 160
click at [1154, 483] on textarea "The increasing influence of Economic Globalization on our lives has ignited num…" at bounding box center [878, 467] width 1308 height 160
click at [1212, 483] on textarea "The increasing influence of Economic Globalization on our lives has ignited num…" at bounding box center [878, 467] width 1308 height 160
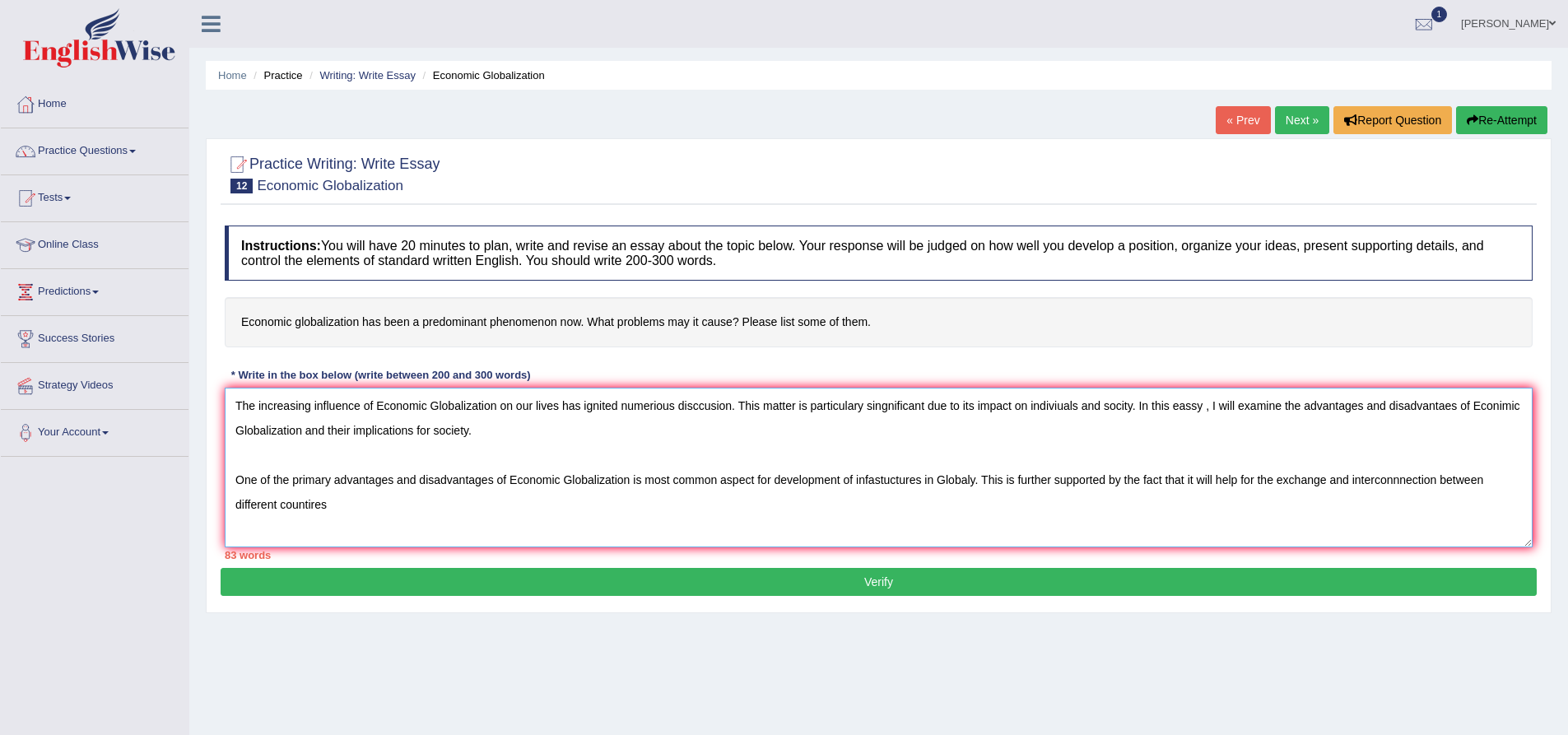
click at [1465, 482] on textarea "The increasing influence of Economic Globalization on our lives has ignited num…" at bounding box center [878, 467] width 1308 height 160
click at [436, 505] on textarea "The increasing influence of Economic Globalization on our lives has ignited num…" at bounding box center [878, 467] width 1308 height 160
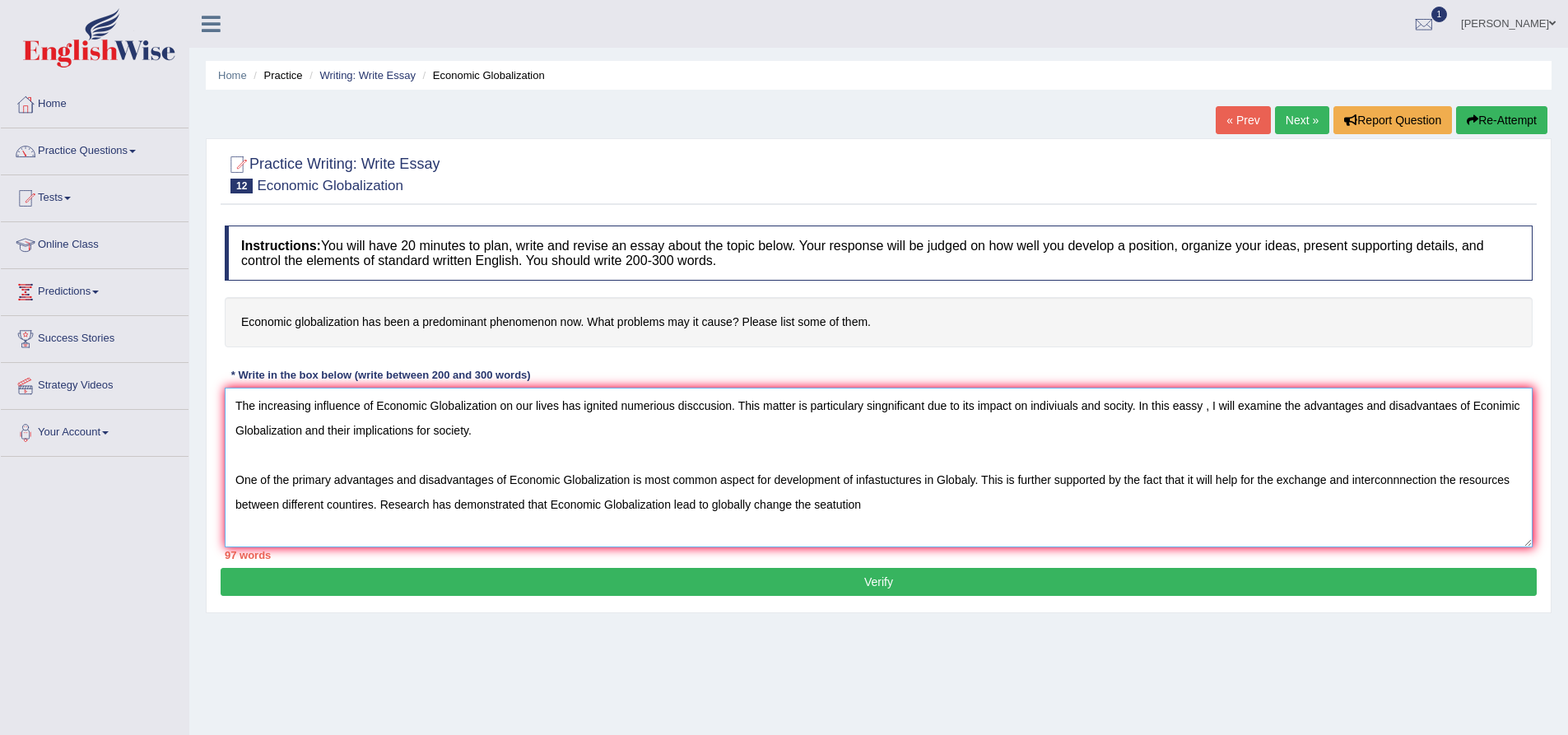
click at [896, 506] on textarea "The increasing influence of Economic Globalization on our lives has ignited num…" at bounding box center [878, 467] width 1308 height 160
click at [898, 507] on textarea "The increasing influence of Economic Globalization on our lives has ignited num…" at bounding box center [878, 467] width 1308 height 160
click at [966, 517] on textarea "The increasing influence of Economic Globalization on our lives has ignited num…" at bounding box center [878, 467] width 1308 height 160
click at [1161, 511] on textarea "The increasing influence of Economic Globalization on our lives has ignited num…" at bounding box center [878, 467] width 1308 height 160
click at [1344, 510] on textarea "The increasing influence of Economic Globalization on our lives has ignited num…" at bounding box center [878, 467] width 1308 height 160
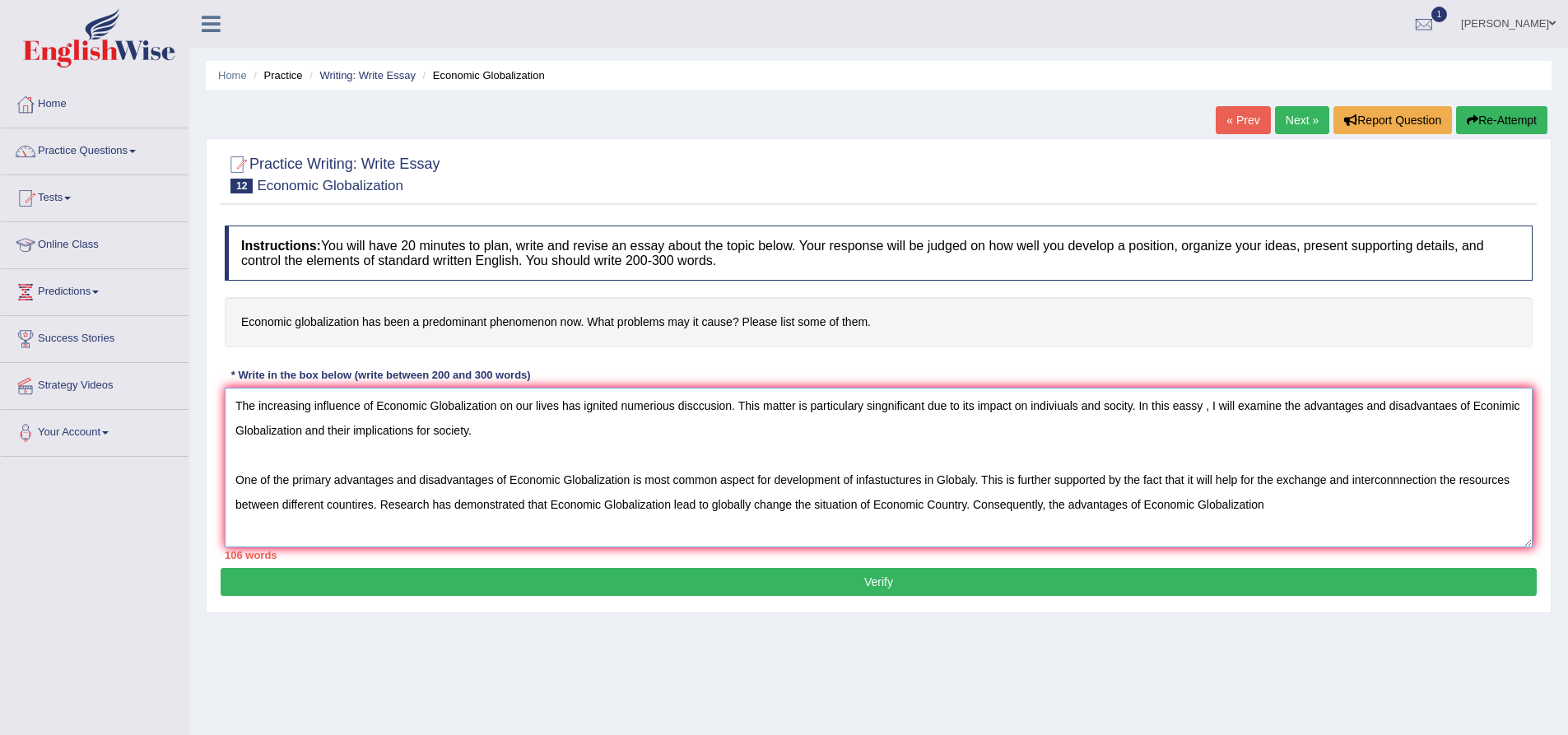
click at [1344, 510] on textarea "The increasing influence of Economic Globalization on our lives has ignited num…" at bounding box center [878, 467] width 1308 height 160
click at [1379, 468] on textarea "The increasing influence of Economic Globalization on our lives has ignited num…" at bounding box center [878, 467] width 1308 height 160
click at [429, 509] on textarea "The increasing influence of Economic Globalization on our lives has ignited num…" at bounding box center [878, 467] width 1308 height 160
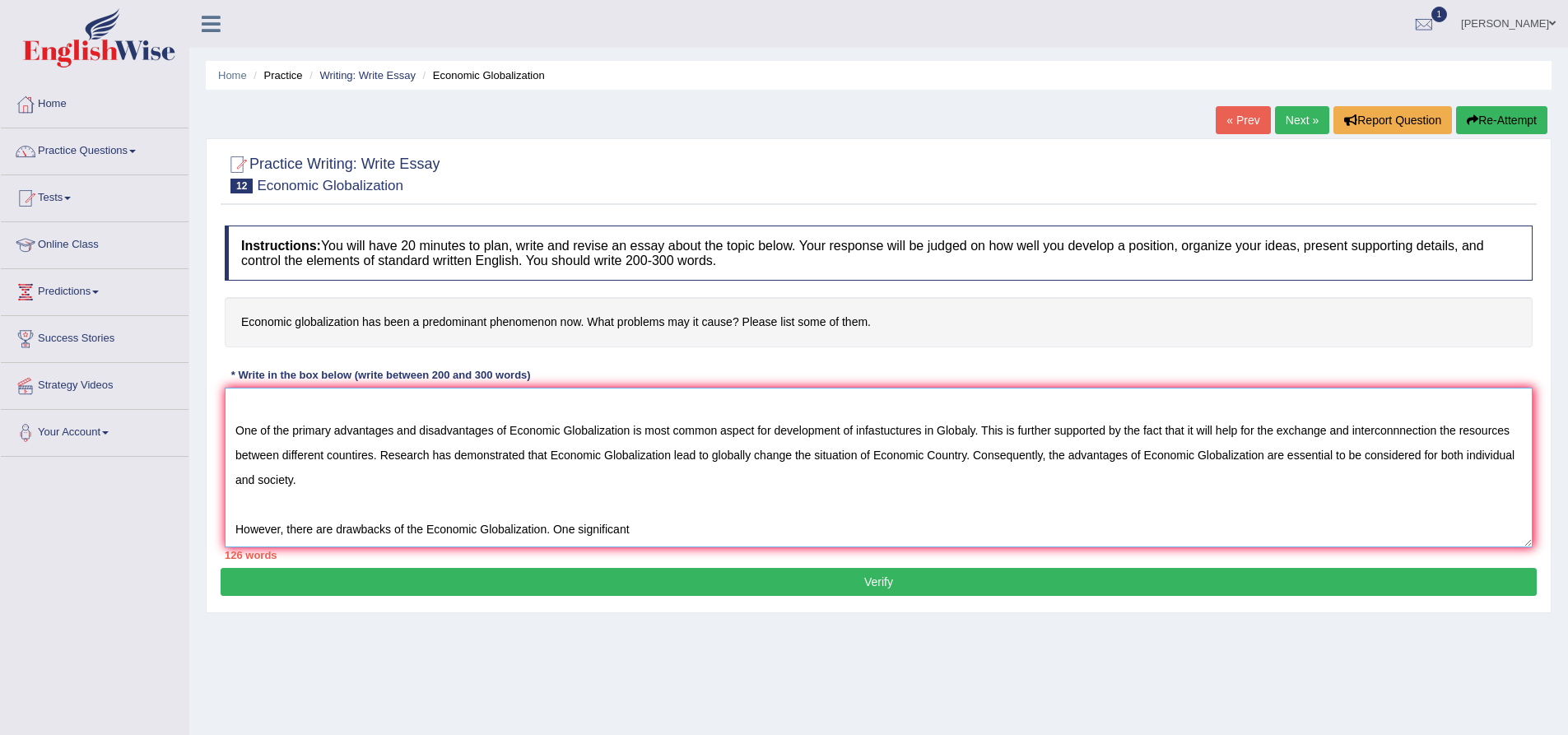
scroll to position [74, 0]
drag, startPoint x: 802, startPoint y: 506, endPoint x: 871, endPoint y: 539, distance: 76.5
click at [815, 508] on textarea "The increasing influence of Economic Globalization on our lives has ignited num…" at bounding box center [878, 467] width 1308 height 160
type textarea "The increasing influence of Economic Globalization on our lives has ignited num…"
click at [878, 506] on textarea "The increasing influence of Economic Globalization on our lives has ignited num…" at bounding box center [878, 467] width 1308 height 160
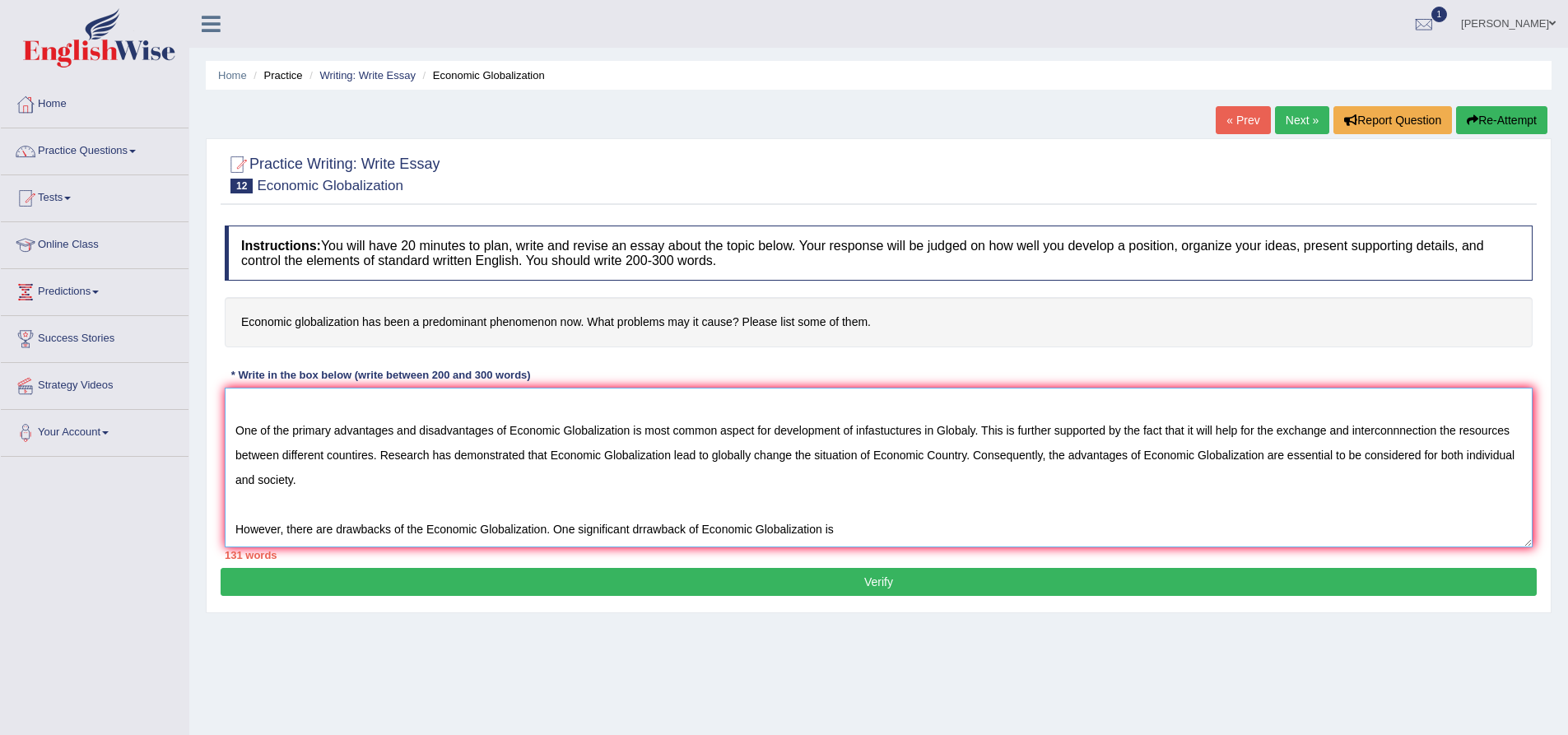
click at [878, 506] on textarea "The increasing influence of Economic Globalization on our lives has ignited num…" at bounding box center [878, 467] width 1308 height 160
click at [644, 506] on textarea "The increasing influence of Economic Globalization on our lives has ignited num…" at bounding box center [878, 467] width 1308 height 160
click at [630, 581] on button "Verify" at bounding box center [878, 582] width 1316 height 28
click at [630, 581] on div "Practice Writing: Write Essay 12 Economic Globalization Instructions: You will …" at bounding box center [879, 375] width 1346 height 475
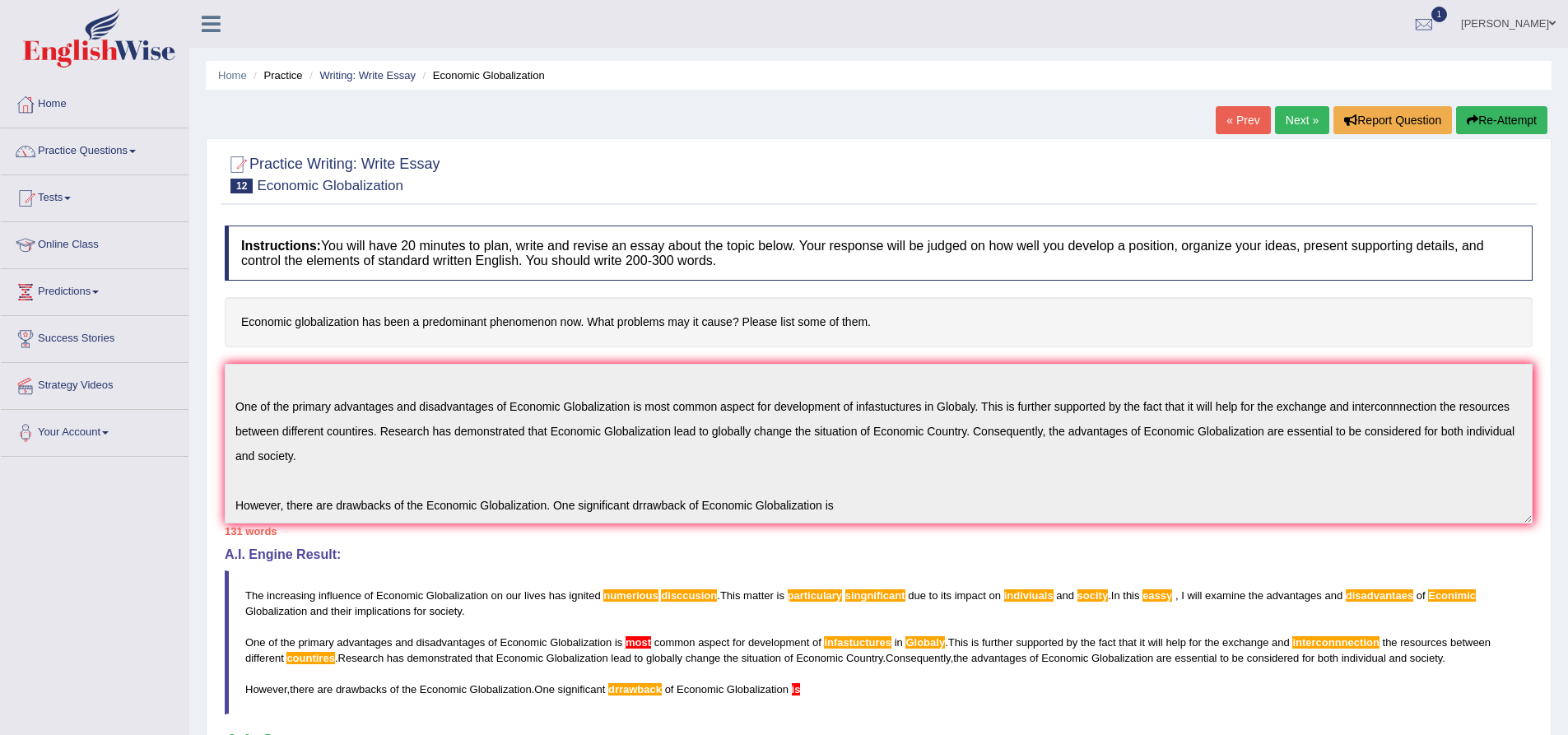
click at [1498, 121] on button "Re-Attempt" at bounding box center [1502, 120] width 91 height 28
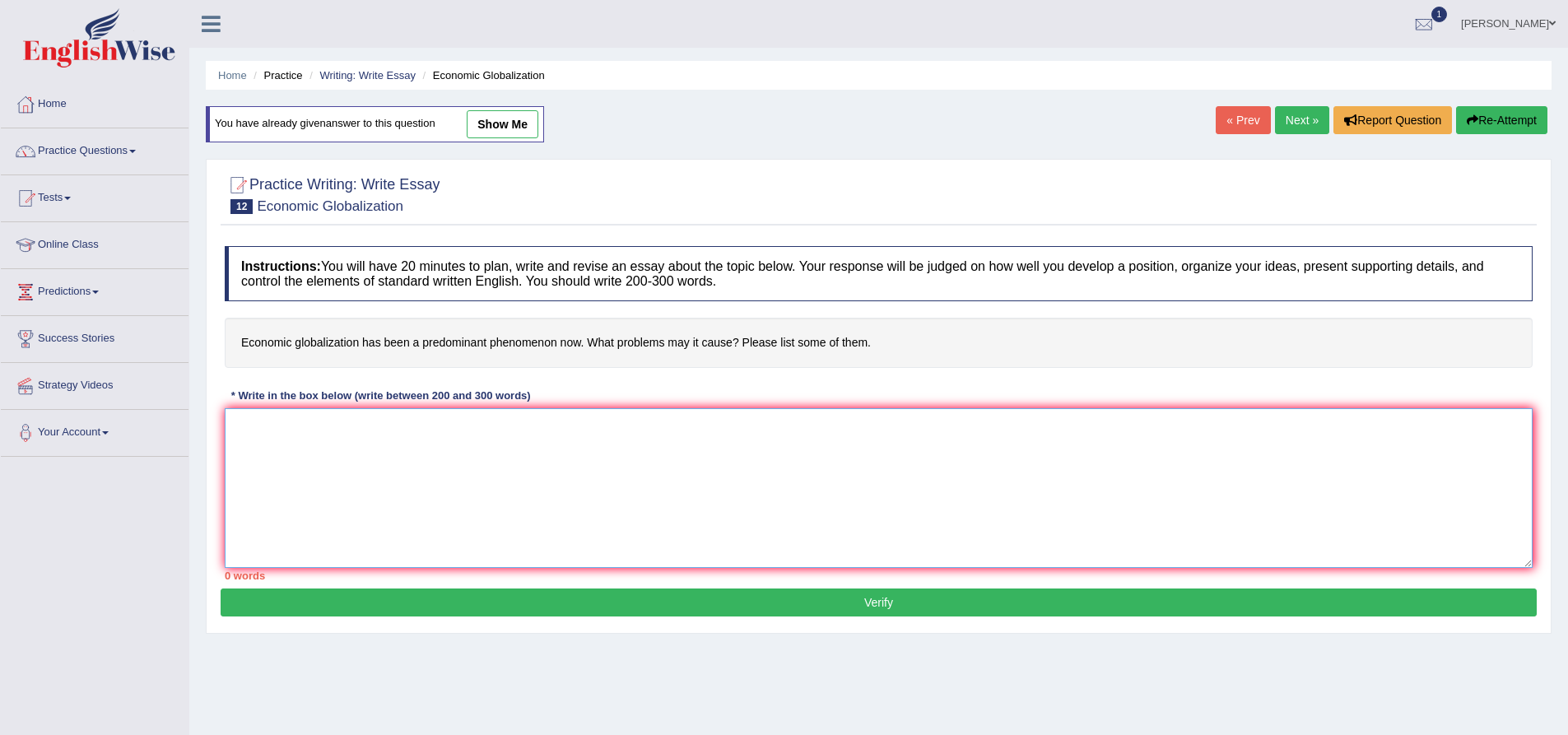
paste textarea "One of the primary advantages and disadvantages of Economic Globalization is mo…"
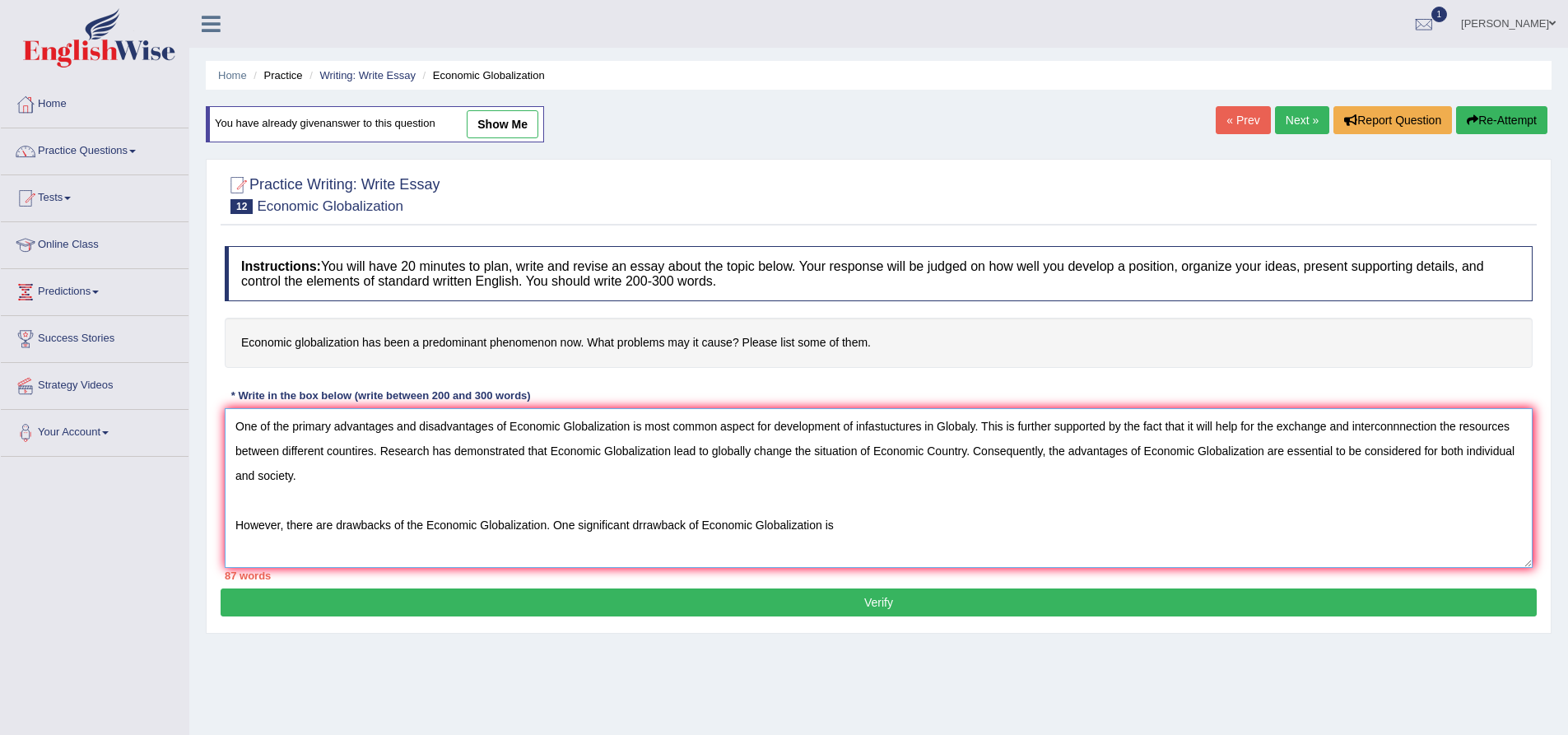
drag, startPoint x: 646, startPoint y: 527, endPoint x: 681, endPoint y: 573, distance: 57.8
click at [646, 528] on textarea "One of the primary advantages and disadvantages of Economic Globalization is mo…" at bounding box center [878, 488] width 1308 height 160
click at [859, 529] on textarea "One of the primary advantages and disadvantages of Economic Globalization is mo…" at bounding box center [878, 488] width 1308 height 160
click at [872, 526] on textarea "One of the primary advantages and disadvantages of Economic Globalization is mo…" at bounding box center [878, 488] width 1308 height 160
click at [913, 529] on textarea "One of the primary advantages and disadvantages of Economic Globalization is mo…" at bounding box center [878, 488] width 1308 height 160
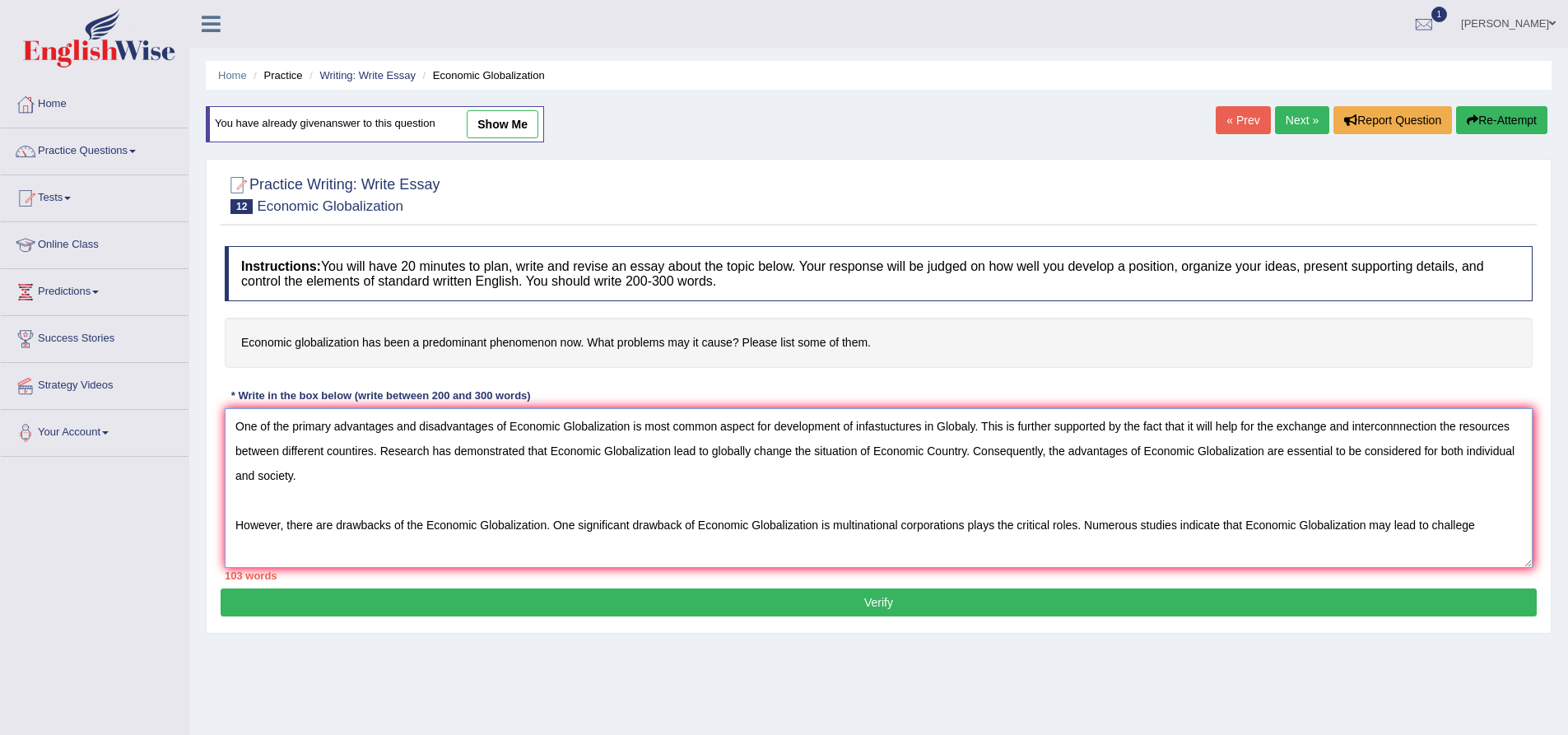
type textarea "One of the primary advantages and disadvantages of Economic Globalization is mo…"
click at [1508, 530] on textarea "One of the primary advantages and disadvantages of Economic Globalization is mo…" at bounding box center [878, 488] width 1308 height 160
drag, startPoint x: 1512, startPoint y: 527, endPoint x: 175, endPoint y: 364, distance: 1346.9
click at [175, 364] on div "Toggle navigation Home Practice Questions Speaking Practice Read Aloud Repeat S…" at bounding box center [784, 428] width 1568 height 856
click at [1503, 121] on button "Re-Attempt" at bounding box center [1502, 120] width 91 height 28
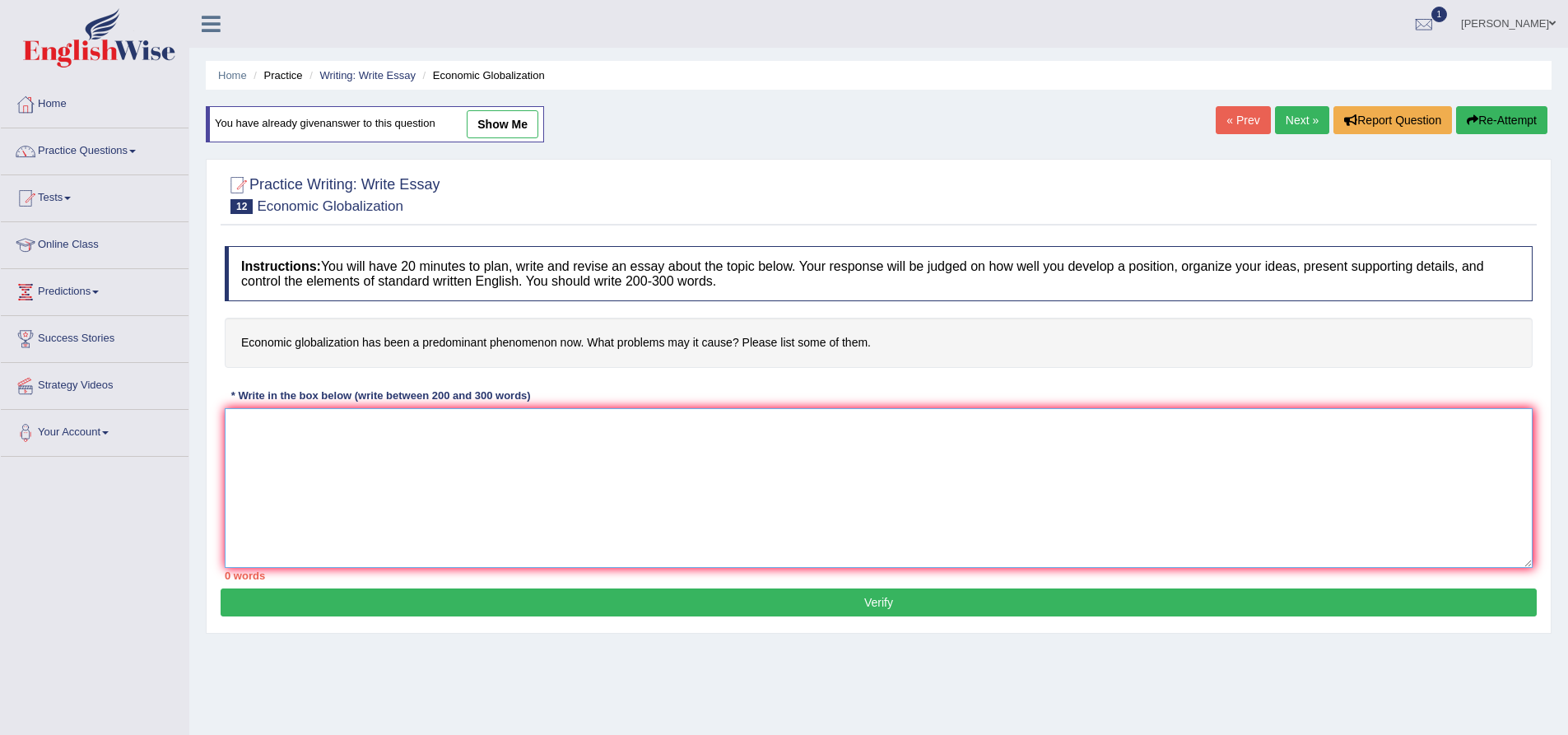
click at [491, 449] on textarea at bounding box center [878, 488] width 1308 height 160
paste textarea "One of the primary advantages and disadvantages of Economic Globalization is mo…"
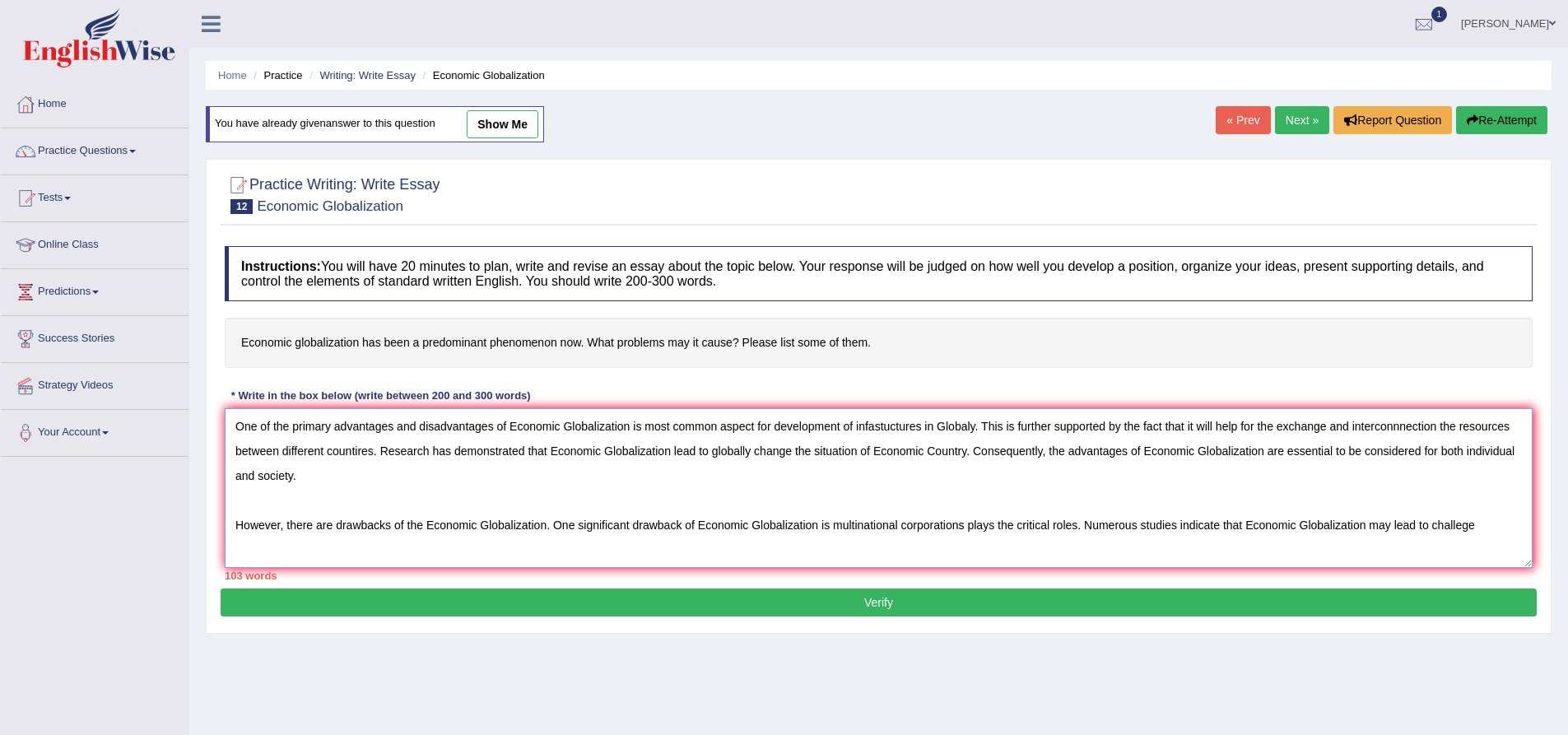
click at [1511, 530] on textarea "One of the primary advantages and disadvantages of Economic Globalization is mo…" at bounding box center [878, 488] width 1308 height 160
click at [447, 494] on textarea "One of the primary advantages and disadvantages of Economic Globalization is mo…" at bounding box center [878, 488] width 1308 height 160
click at [447, 510] on textarea "One of the primary advantages and disadvantages of Economic Globalization is mo…" at bounding box center [878, 488] width 1308 height 160
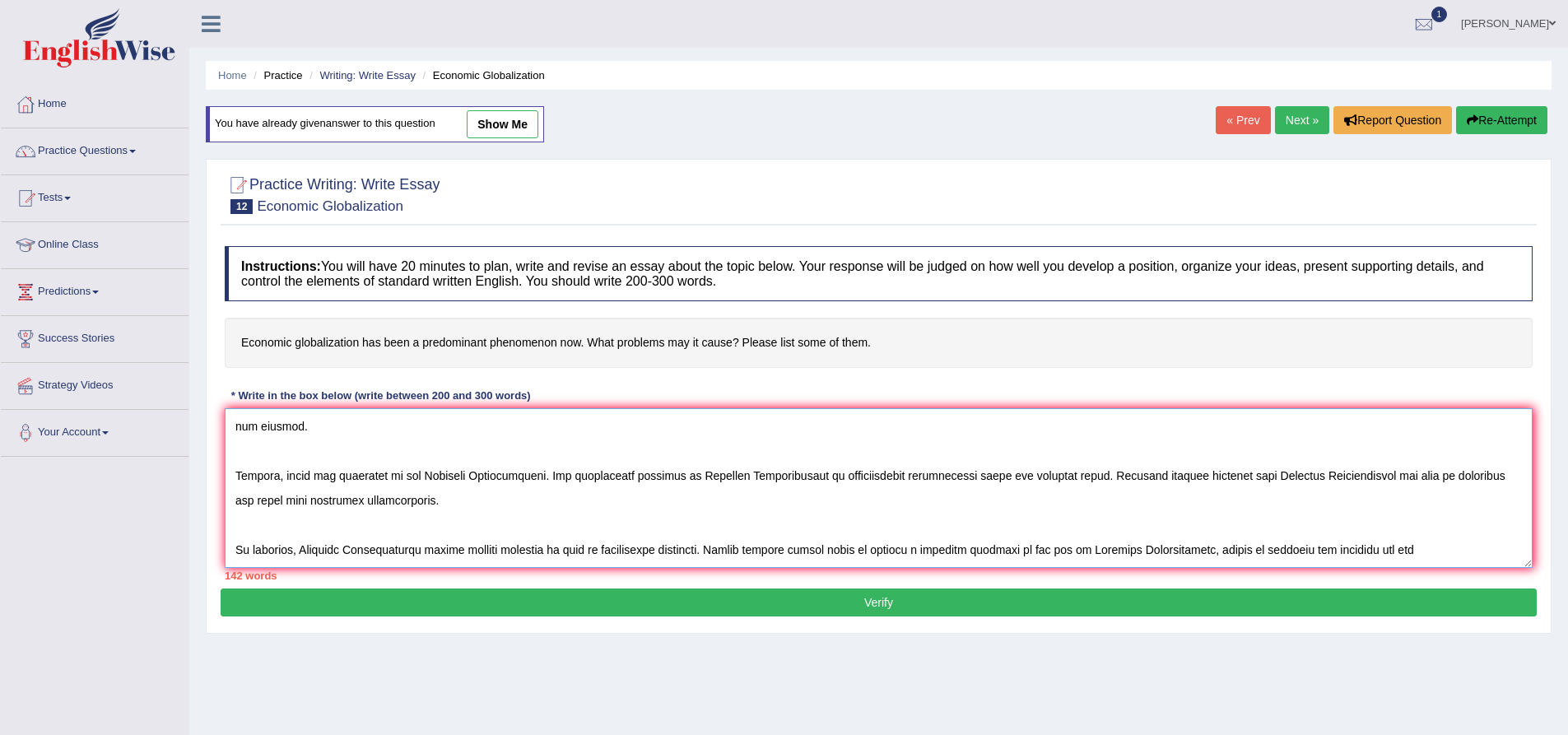
drag, startPoint x: 1391, startPoint y: 538, endPoint x: 1345, endPoint y: 536, distance: 46.0
click at [1345, 536] on textarea at bounding box center [878, 488] width 1308 height 160
click at [1392, 535] on textarea "One of the primary advantages and disadvantages of Economic Globalization is mo…" at bounding box center [878, 488] width 1308 height 160
click at [247, 554] on textarea at bounding box center [878, 488] width 1308 height 160
drag, startPoint x: 1504, startPoint y: 534, endPoint x: 1525, endPoint y: 555, distance: 29.7
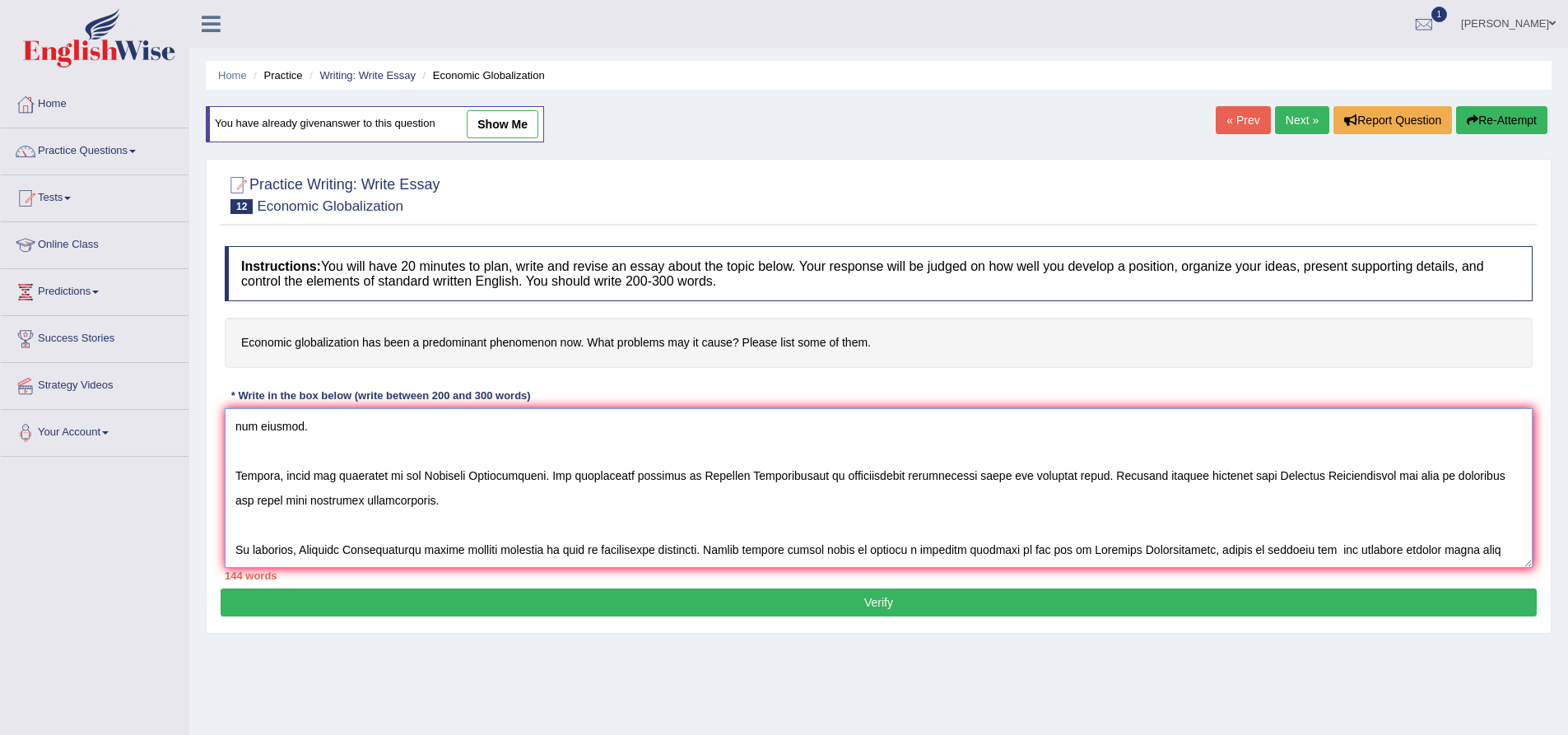
click at [1503, 533] on textarea at bounding box center [878, 488] width 1308 height 160
click at [1504, 534] on textarea at bounding box center [878, 488] width 1308 height 160
click at [1508, 535] on textarea at bounding box center [878, 488] width 1308 height 160
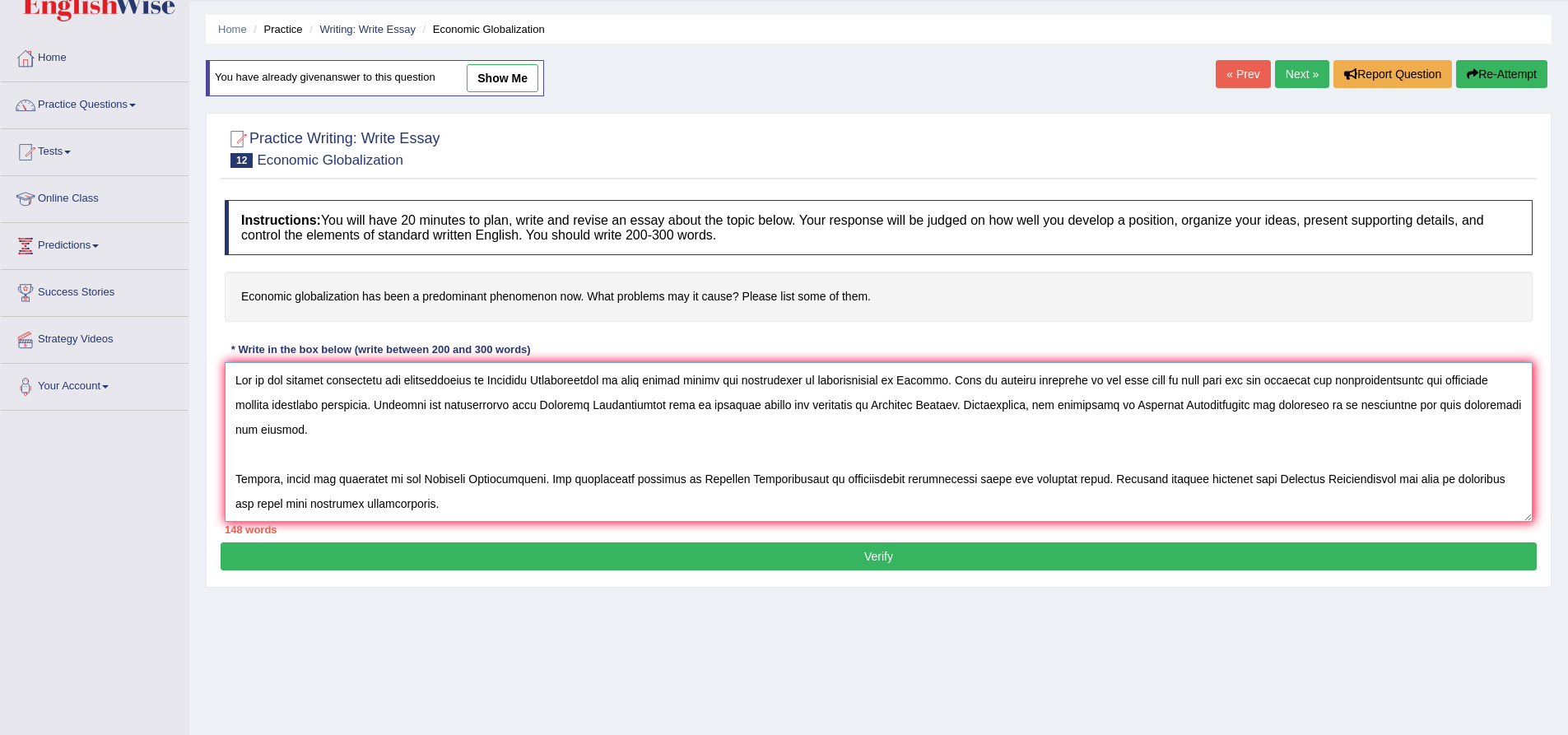
scroll to position [0, 0]
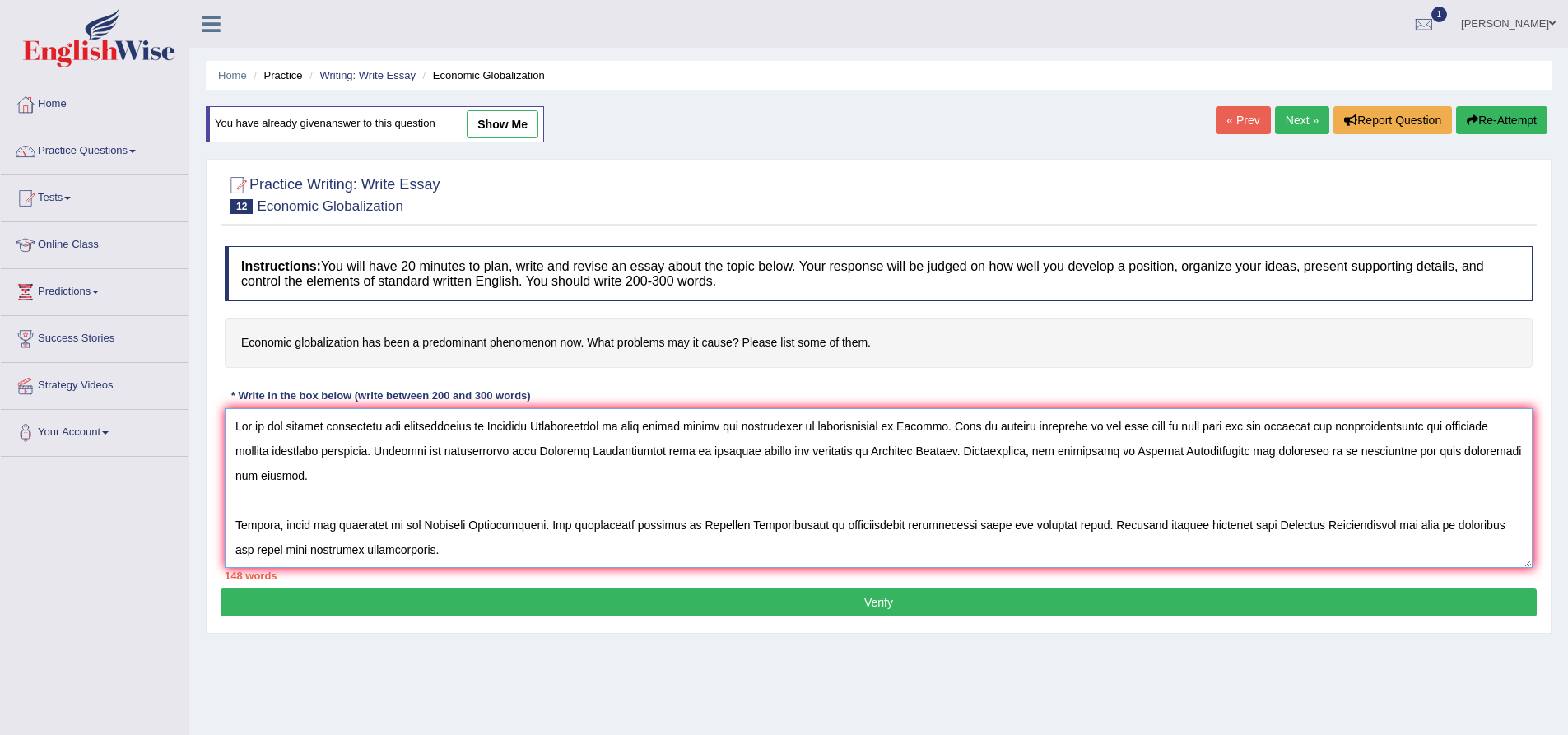
click at [229, 423] on textarea at bounding box center [878, 488] width 1308 height 160
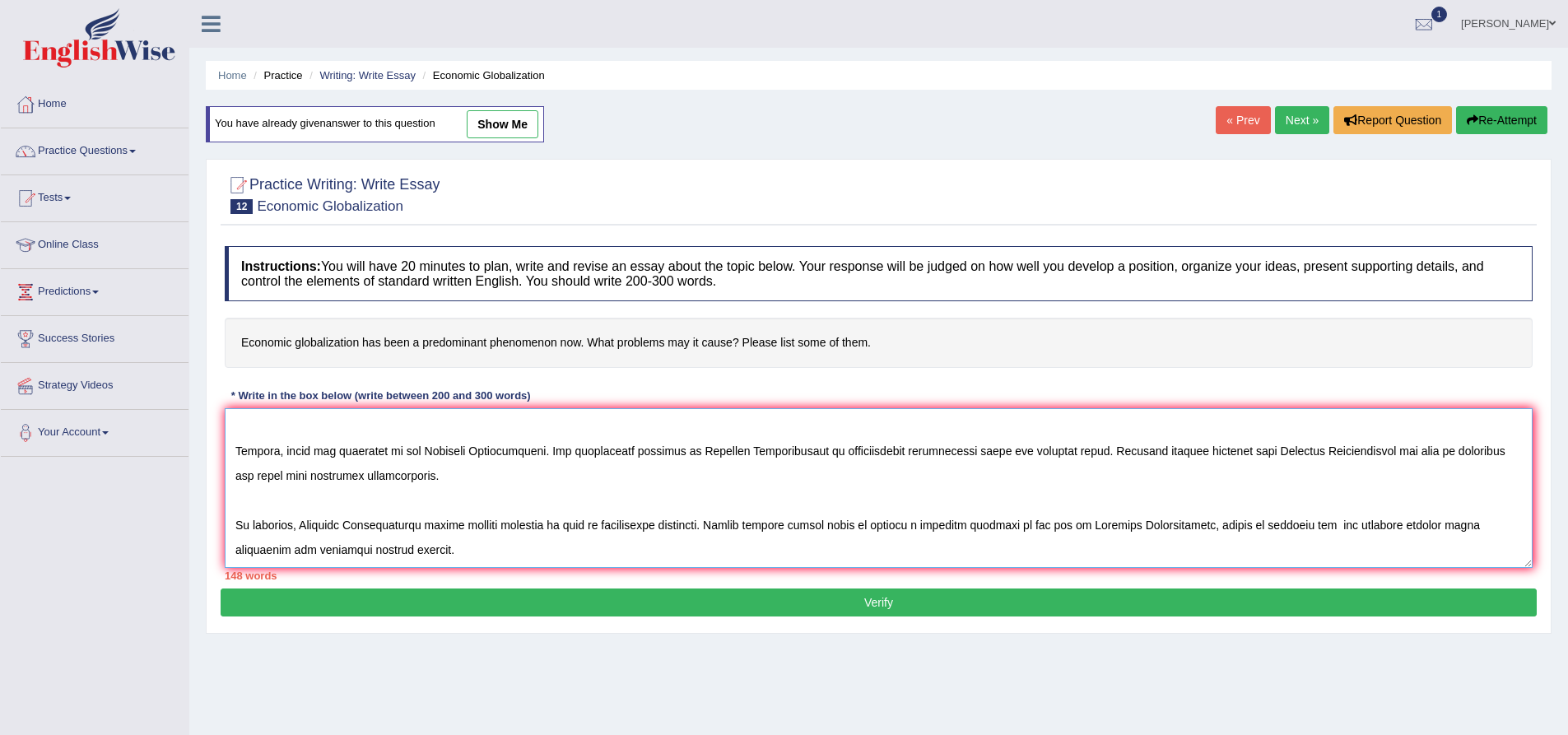
drag, startPoint x: 233, startPoint y: 440, endPoint x: 622, endPoint y: 620, distance: 428.6
click at [622, 620] on div "Practice Writing: Write Essay 12 Economic Globalization Instructions: You will …" at bounding box center [879, 396] width 1346 height 475
click at [750, 530] on textarea at bounding box center [878, 488] width 1308 height 160
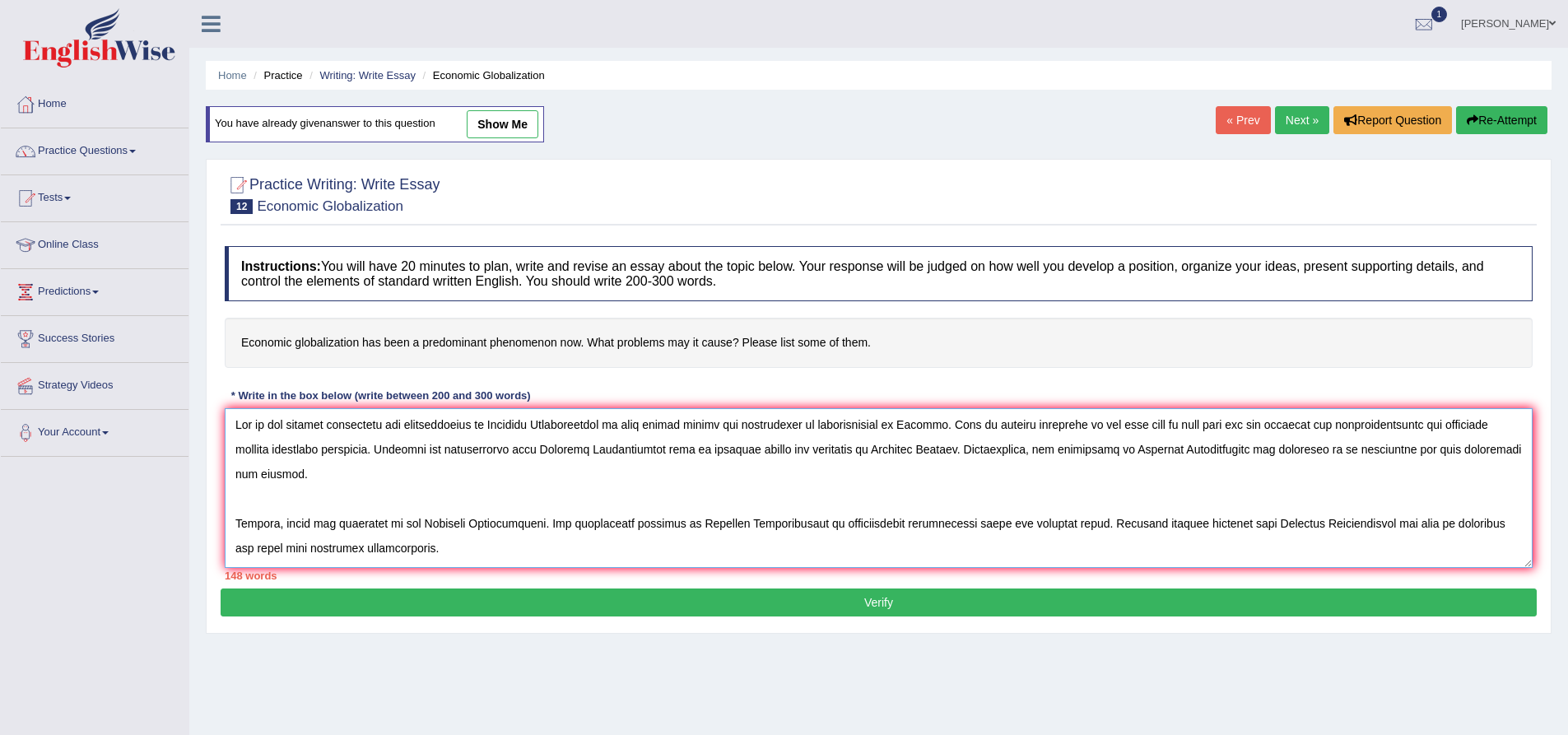
scroll to position [0, 0]
click at [728, 533] on textarea at bounding box center [878, 488] width 1308 height 160
type textarea "One of the primary advantages and disadvantages of Economic Globalization is mo…"
click at [891, 605] on button "Verify" at bounding box center [878, 603] width 1316 height 28
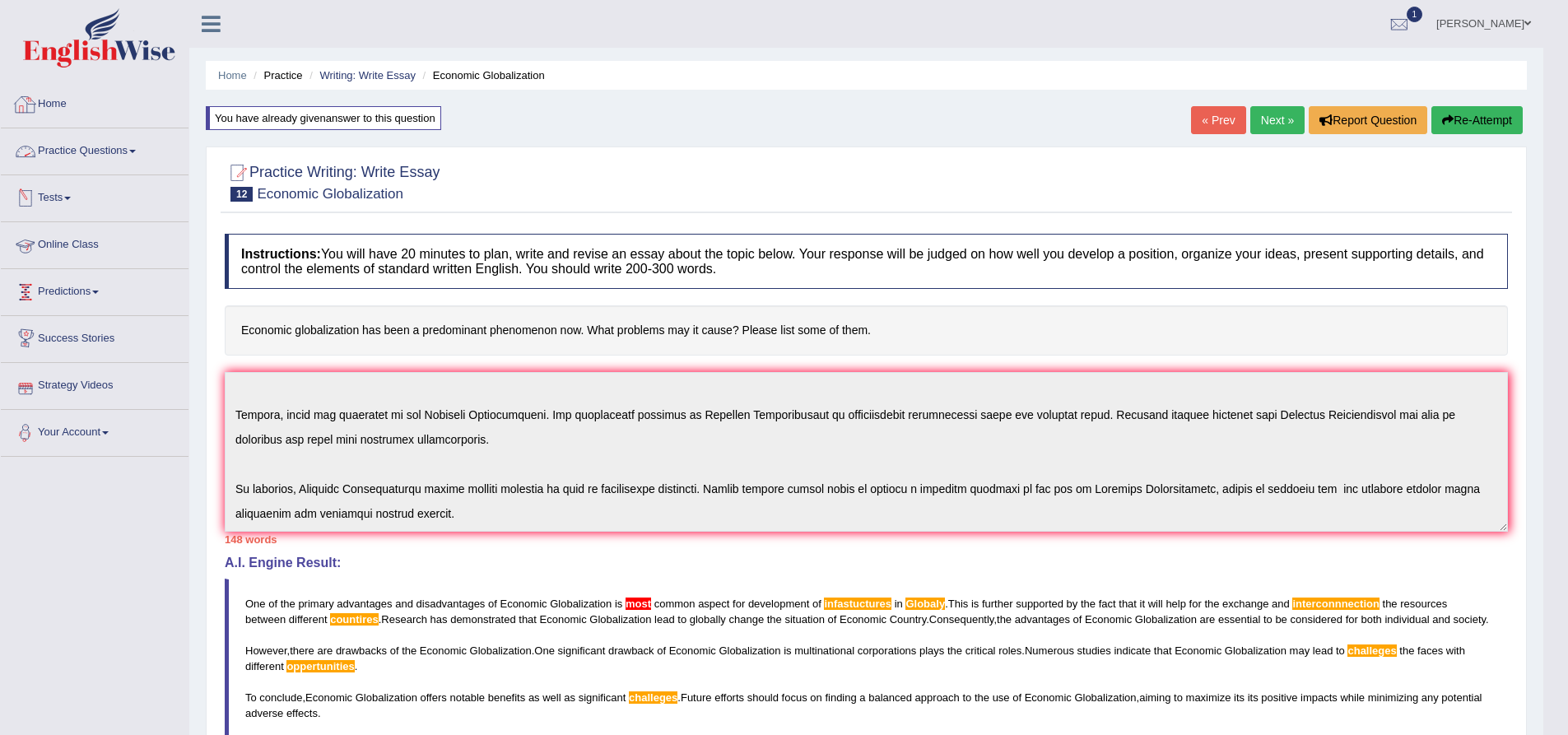
click at [48, 107] on link "Home" at bounding box center [95, 102] width 187 height 42
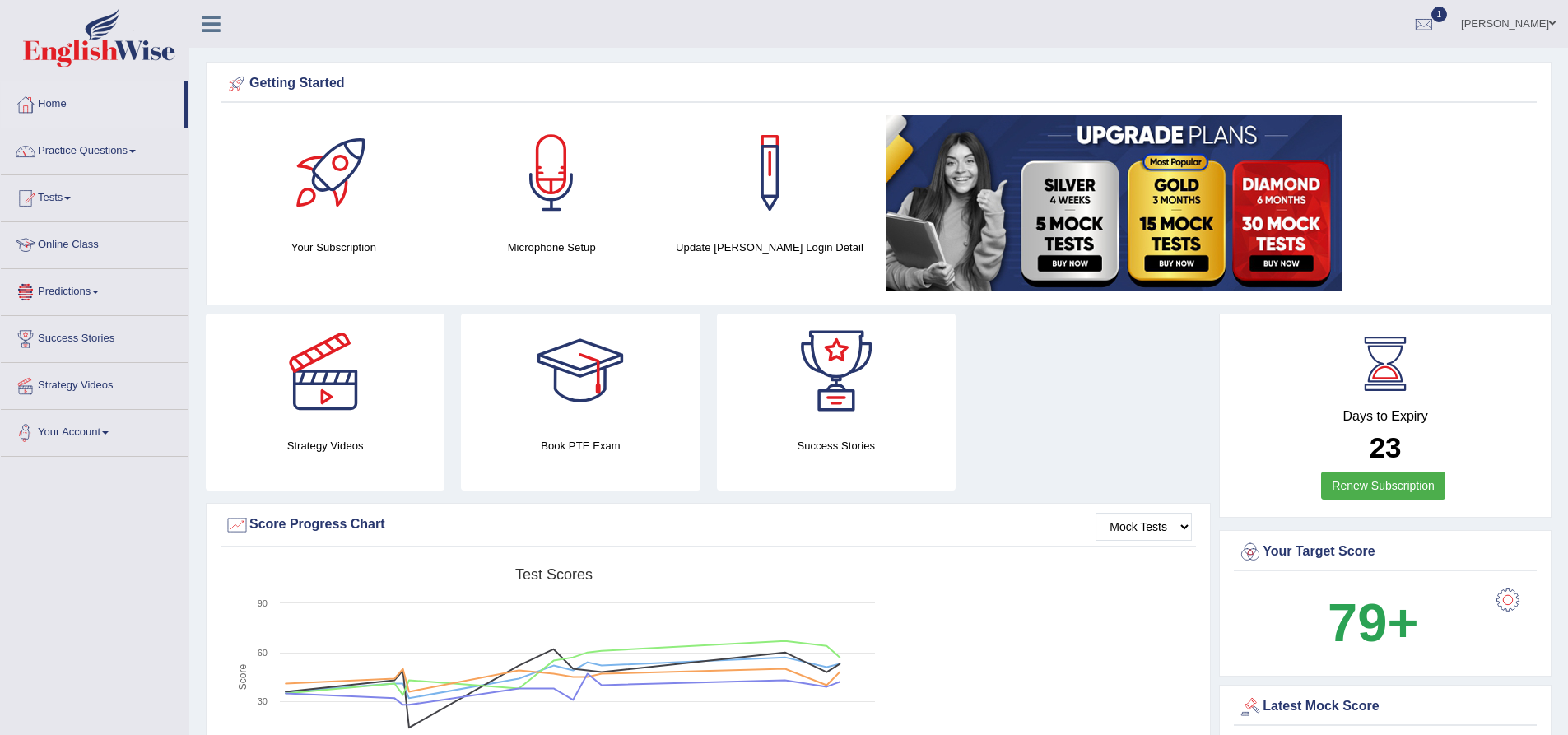
click at [66, 248] on link "Online Class" at bounding box center [95, 242] width 187 height 42
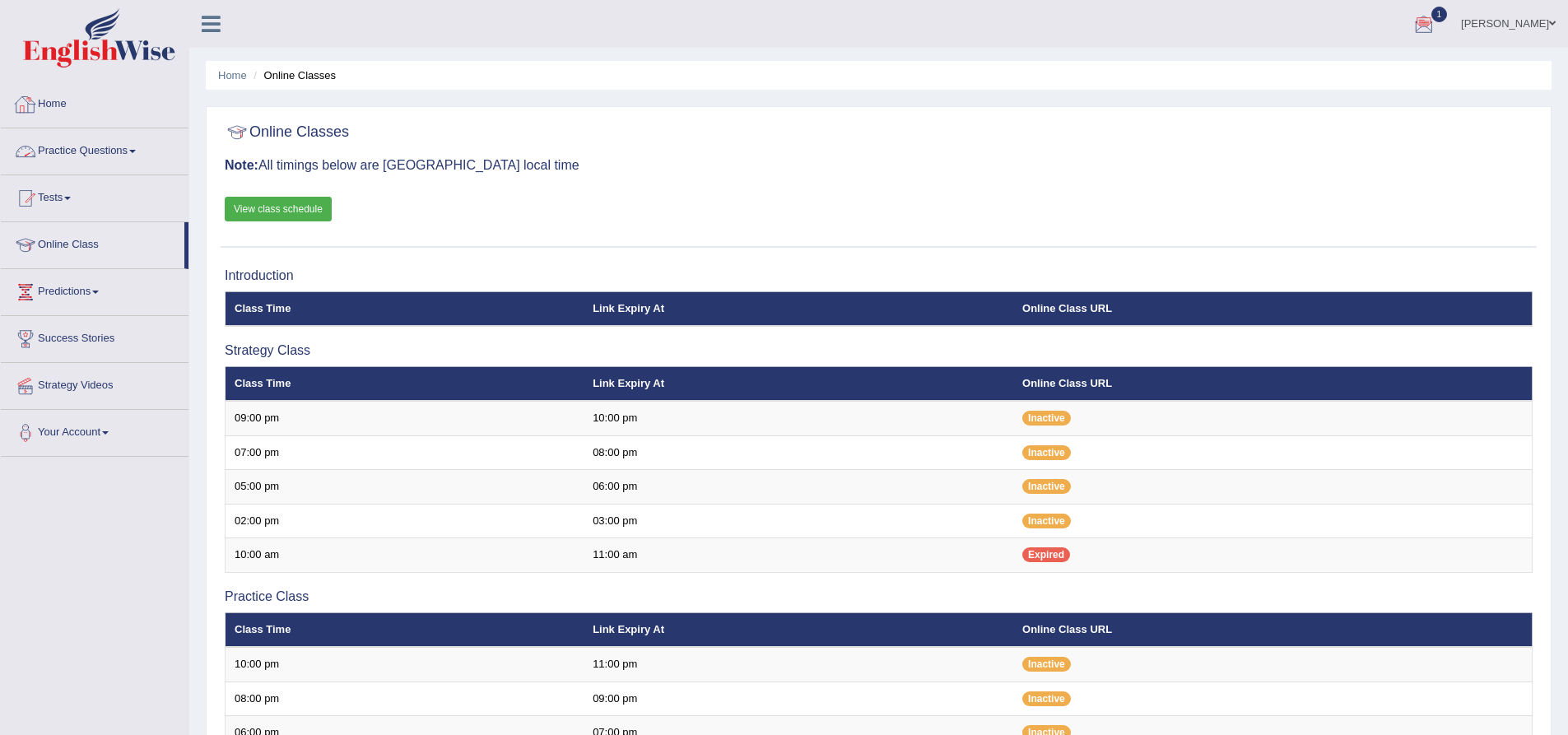
click at [55, 105] on link "Home" at bounding box center [95, 102] width 187 height 42
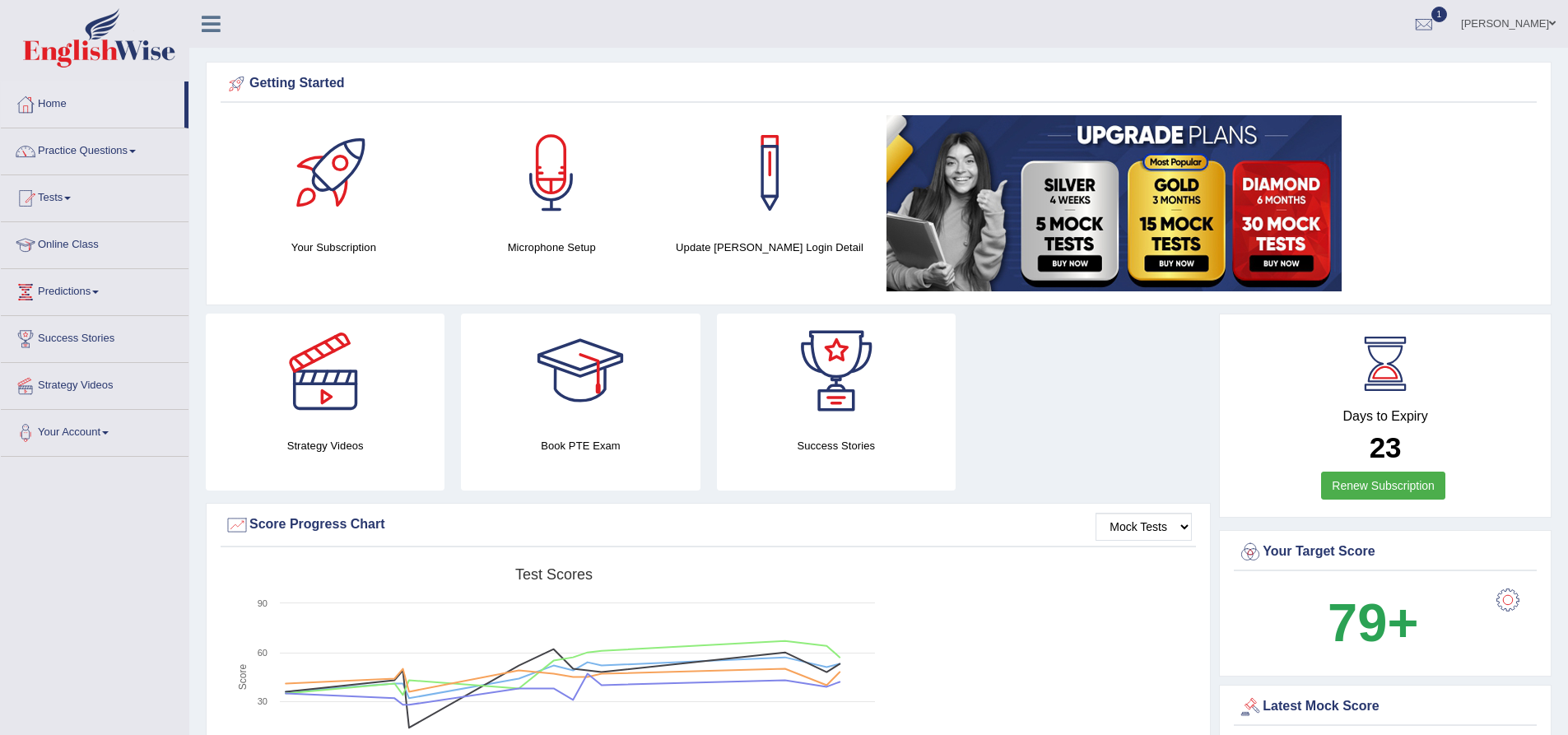
click at [1558, 14] on link "Sumitra Prajapati" at bounding box center [1508, 21] width 119 height 42
click at [1457, 218] on link "Log out" at bounding box center [1477, 214] width 178 height 38
